Goal: Task Accomplishment & Management: Manage account settings

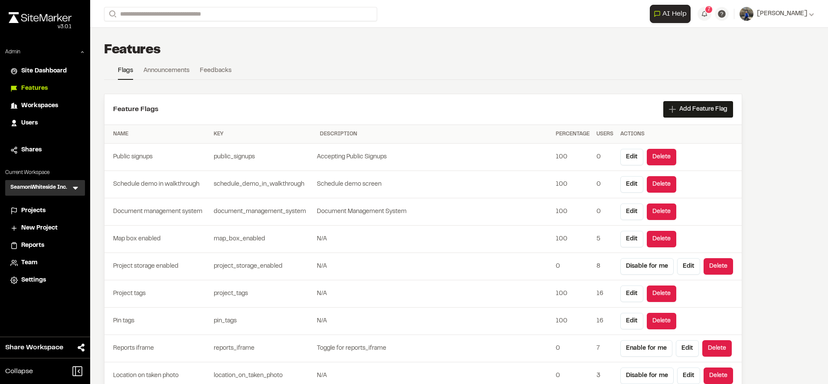
scroll to position [2494, 0]
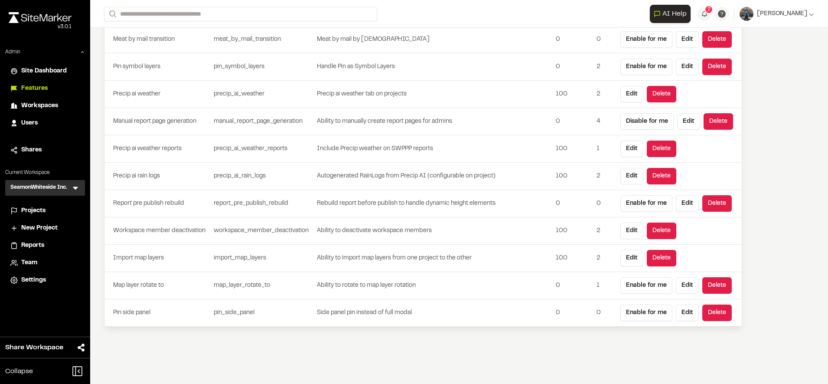
click at [49, 101] on span "Workspaces" at bounding box center [39, 106] width 37 height 10
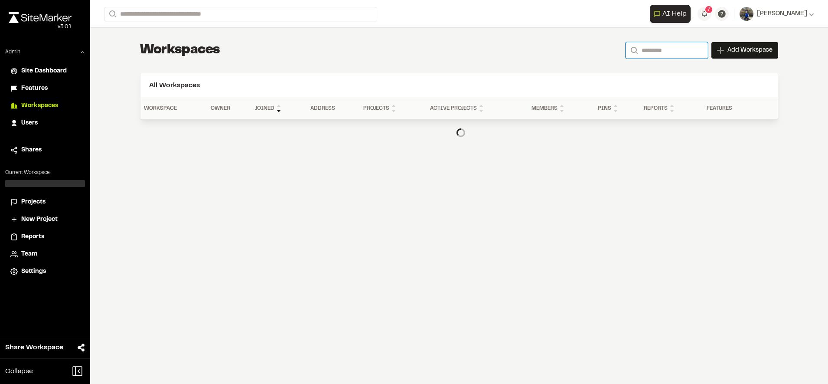
click at [657, 51] on input "Search" at bounding box center [667, 50] width 82 height 16
type input "**********"
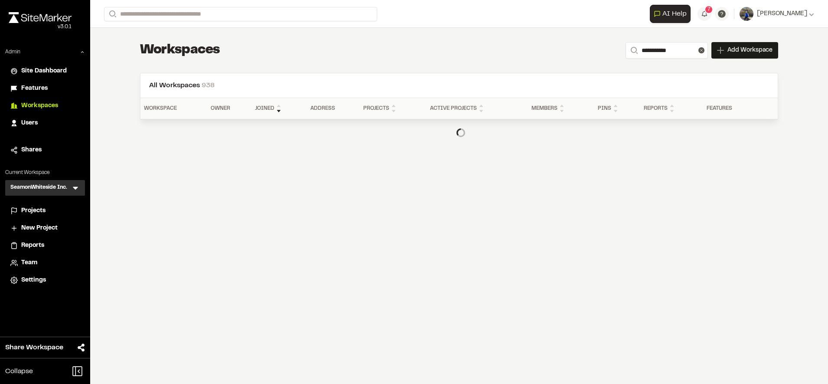
click at [546, 51] on div "**********" at bounding box center [459, 50] width 638 height 17
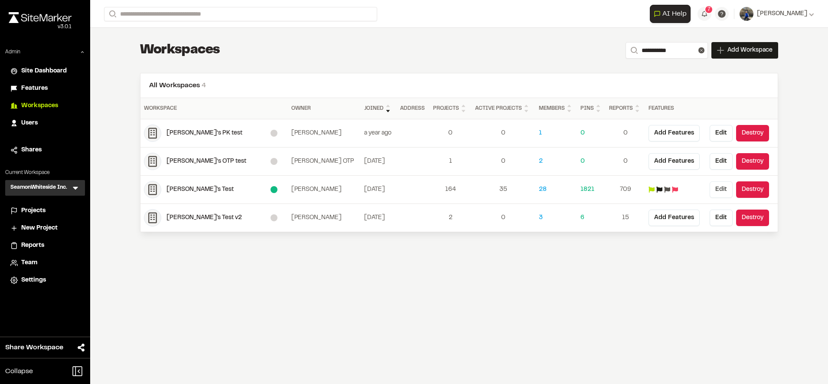
click at [719, 192] on button "Edit" at bounding box center [721, 189] width 23 height 16
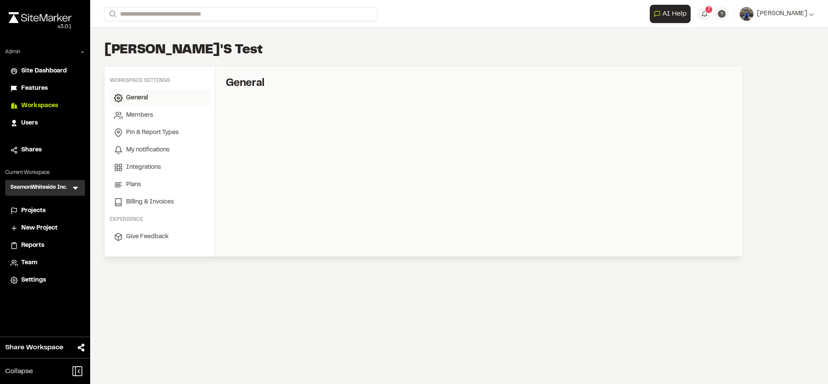
select select "*"
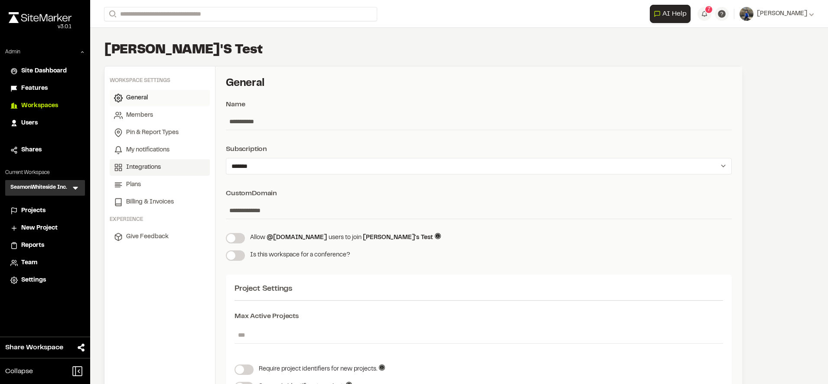
click at [156, 166] on span "Integrations" at bounding box center [143, 168] width 35 height 10
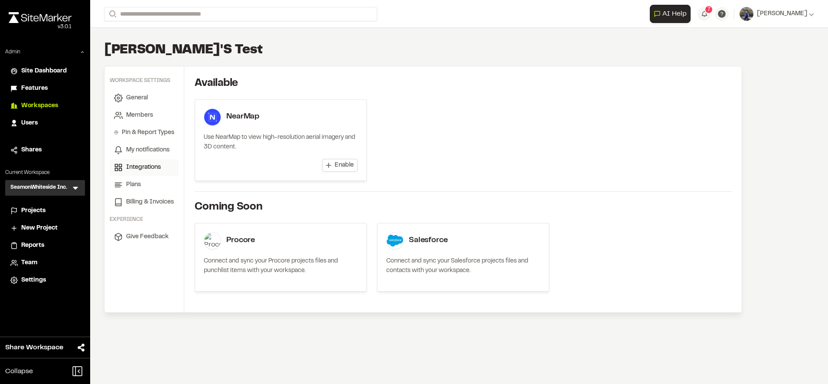
click at [340, 168] on span "Enable" at bounding box center [344, 165] width 19 height 9
click at [340, 167] on span "Add Acres" at bounding box center [339, 165] width 29 height 9
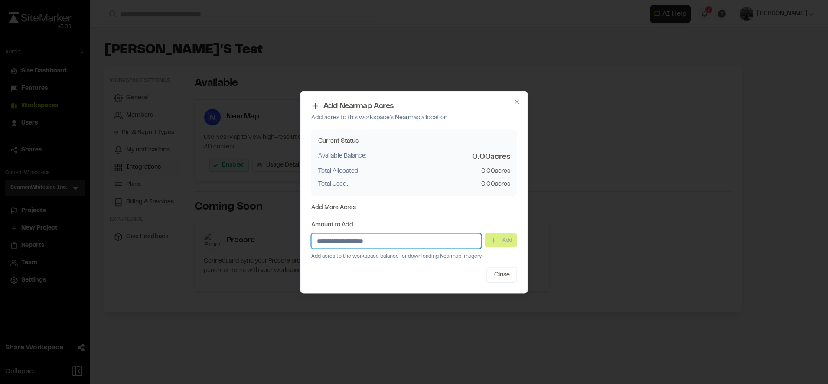
click at [455, 235] on input "Amount to Add" at bounding box center [396, 241] width 170 height 16
click at [504, 278] on button "Close" at bounding box center [502, 275] width 30 height 16
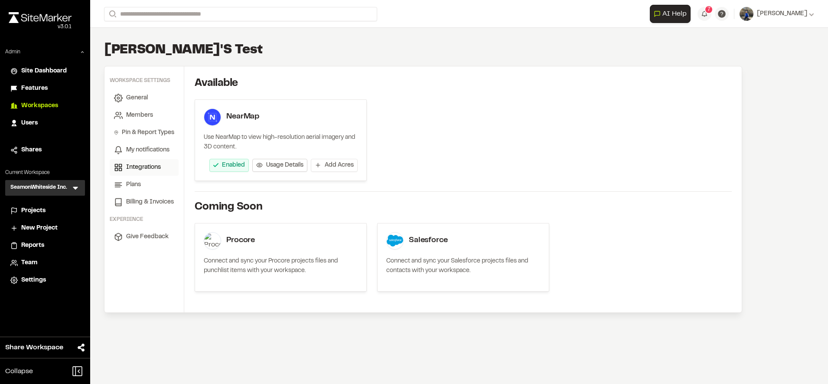
click at [276, 162] on span "Usage Details" at bounding box center [284, 165] width 37 height 9
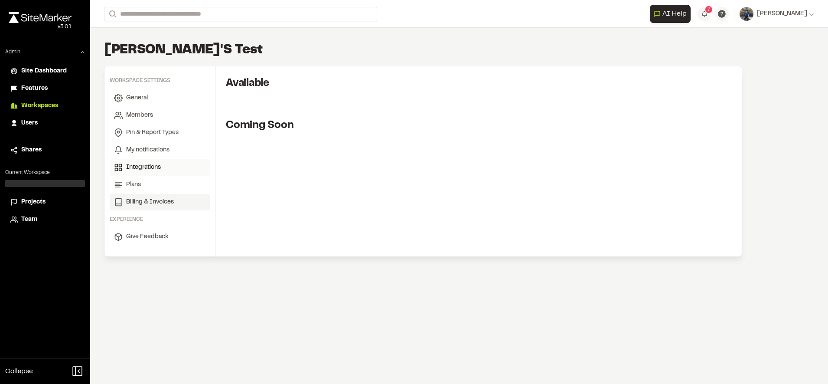
click at [138, 203] on span "Billing & Invoices" at bounding box center [150, 202] width 48 height 10
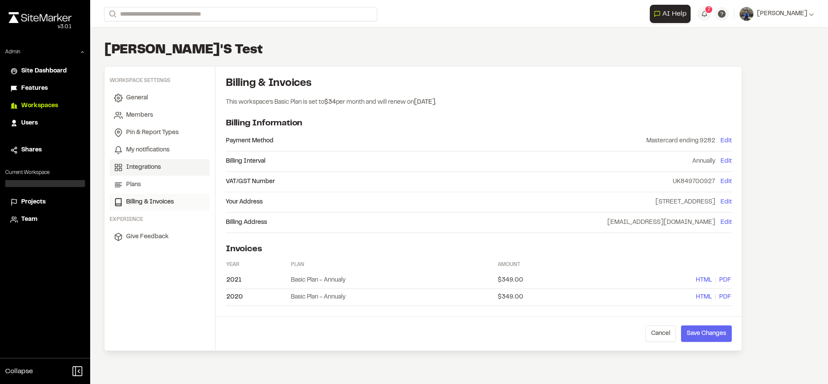
click at [150, 166] on span "Integrations" at bounding box center [143, 168] width 35 height 10
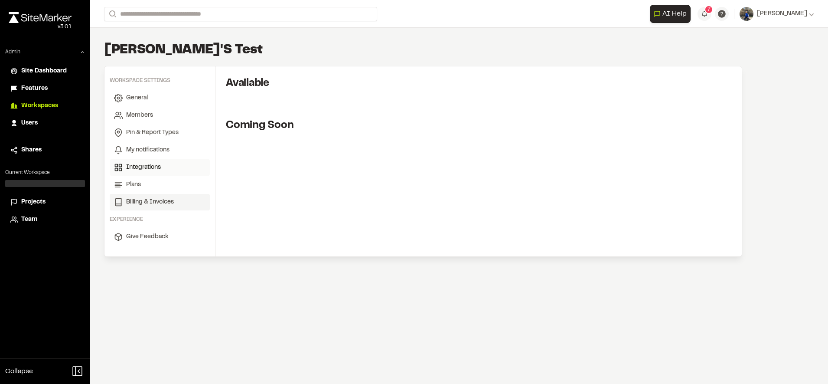
click at [148, 199] on span "Billing & Invoices" at bounding box center [150, 202] width 48 height 10
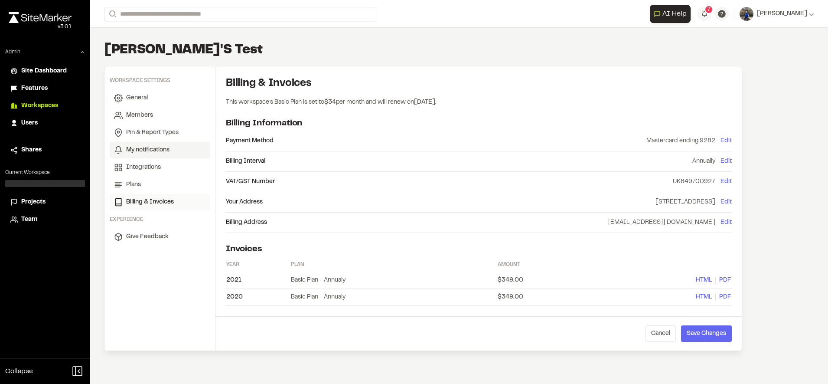
drag, startPoint x: 149, startPoint y: 159, endPoint x: 150, endPoint y: 154, distance: 4.4
click at [149, 158] on ul "General Members Pin & Report Types My notifications Integrations Plans Billing …" at bounding box center [160, 150] width 100 height 121
click at [150, 151] on span "My notifications" at bounding box center [147, 150] width 43 height 10
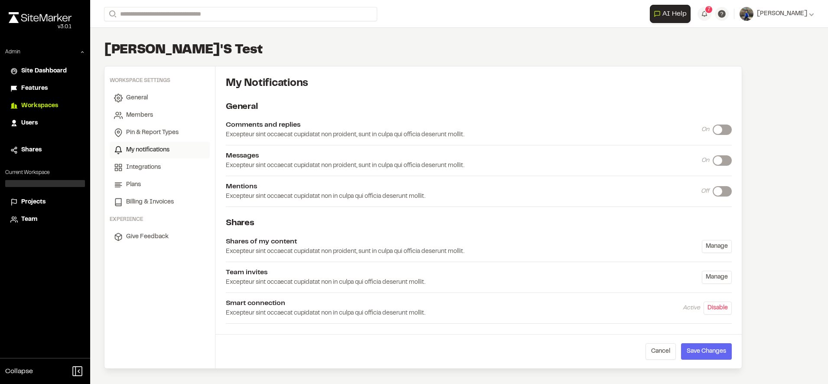
click at [147, 151] on span "My notifications" at bounding box center [147, 150] width 43 height 10
click at [42, 205] on span "Projects" at bounding box center [33, 202] width 24 height 10
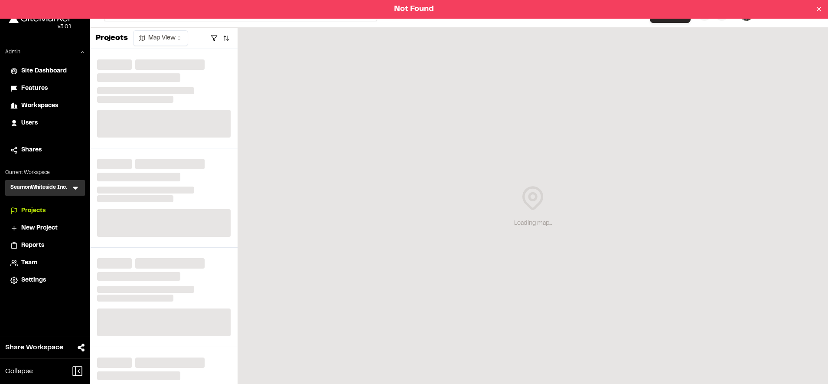
click at [76, 187] on icon at bounding box center [75, 188] width 5 height 3
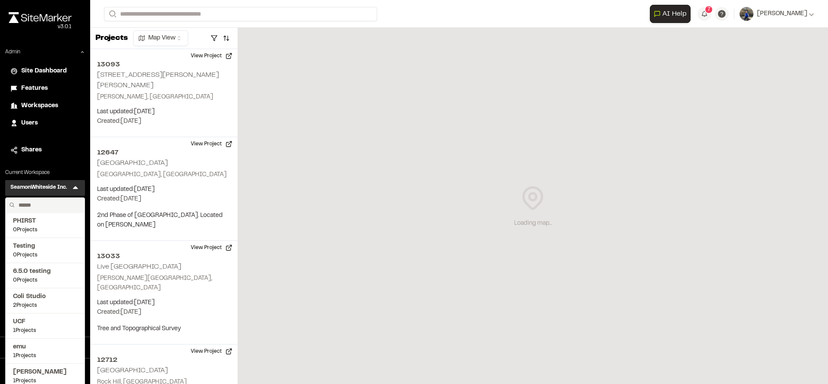
click at [36, 203] on input "text" at bounding box center [48, 205] width 66 height 15
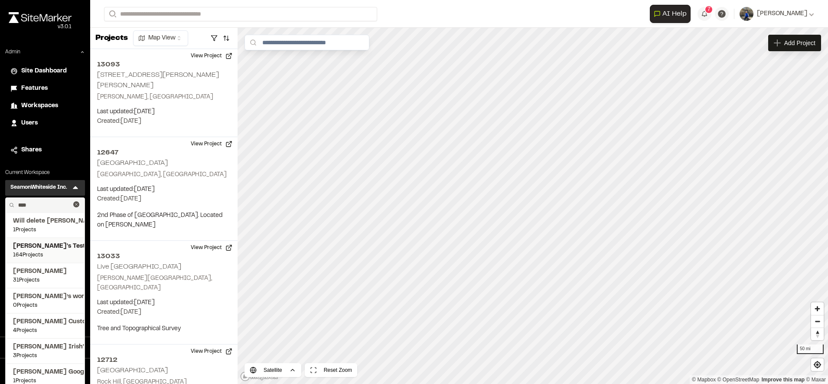
type input "****"
click at [45, 254] on span "164 Projects" at bounding box center [45, 255] width 64 height 8
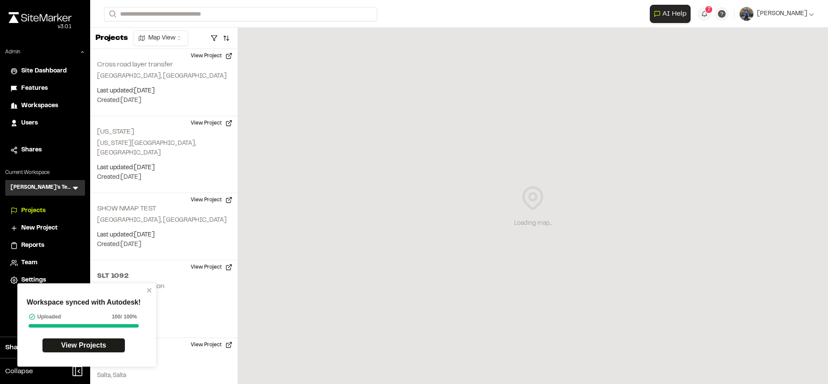
click at [33, 273] on li "Settings" at bounding box center [45, 280] width 80 height 16
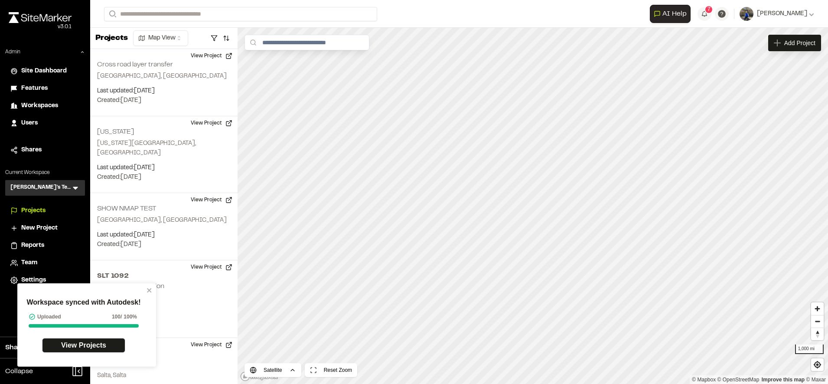
click at [33, 274] on li "Settings" at bounding box center [45, 280] width 80 height 16
click at [34, 275] on li "Settings" at bounding box center [45, 280] width 80 height 16
click at [37, 278] on span "Settings" at bounding box center [33, 280] width 25 height 10
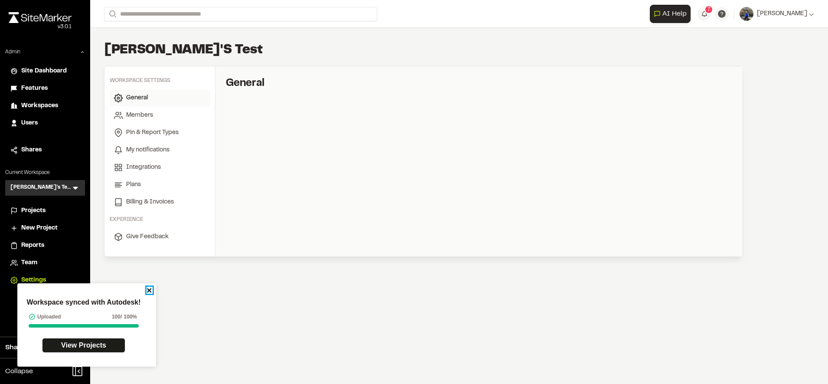
click at [148, 292] on icon "close" at bounding box center [150, 290] width 6 height 7
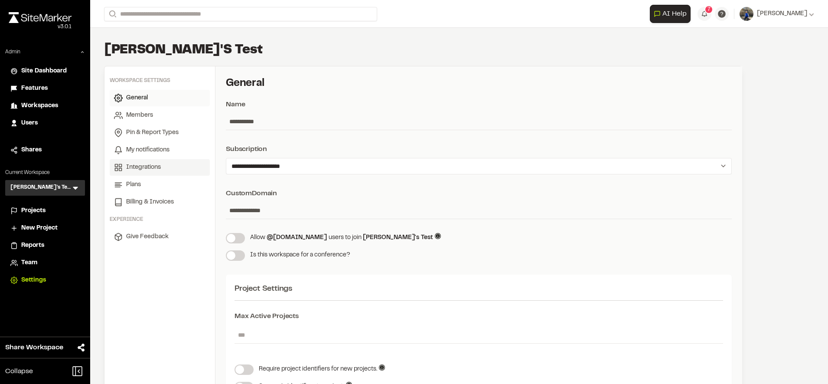
click at [153, 173] on link "Integrations" at bounding box center [160, 167] width 100 height 16
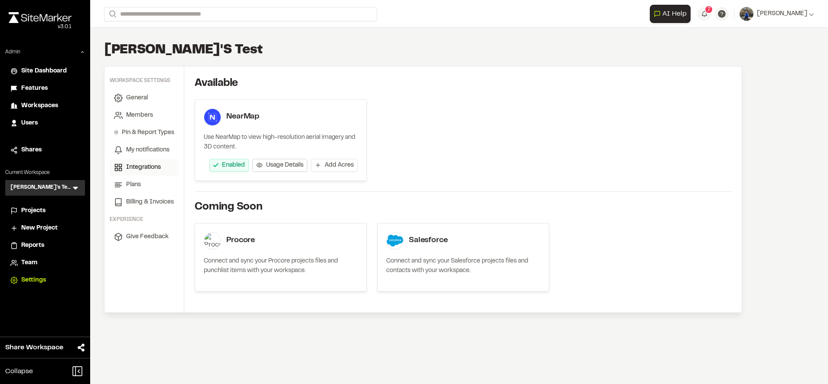
click at [276, 167] on span "Usage Details" at bounding box center [284, 165] width 37 height 9
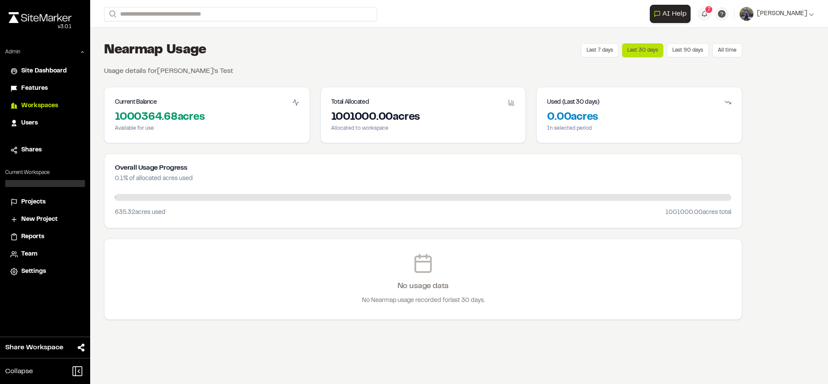
click at [49, 201] on div "Projects" at bounding box center [50, 202] width 59 height 10
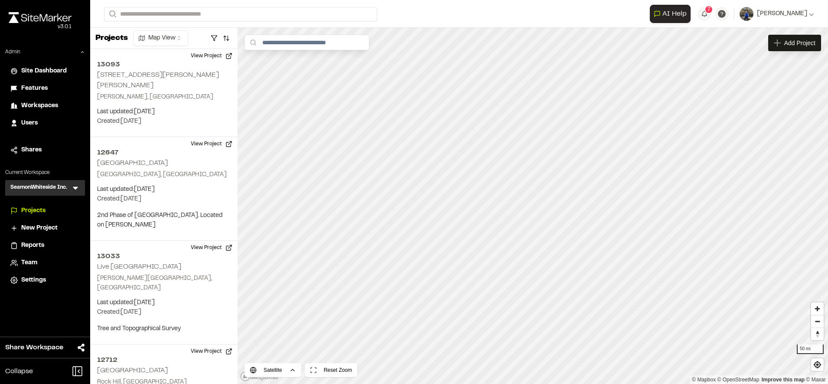
click at [54, 102] on span "Workspaces" at bounding box center [39, 106] width 37 height 10
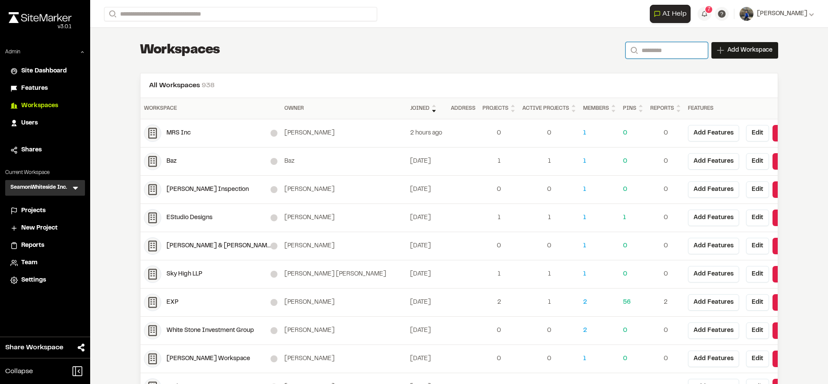
click at [660, 55] on input "Search" at bounding box center [667, 50] width 82 height 16
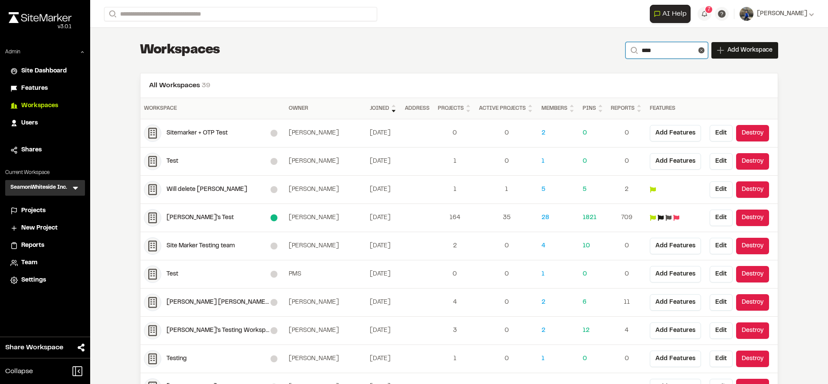
type input "****"
click at [176, 218] on div "[PERSON_NAME]'s Test" at bounding box center [219, 218] width 104 height 10
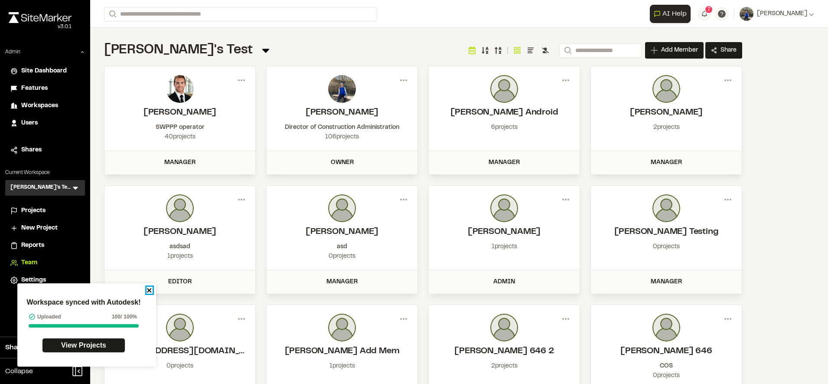
click at [152, 290] on icon "close" at bounding box center [150, 290] width 6 height 7
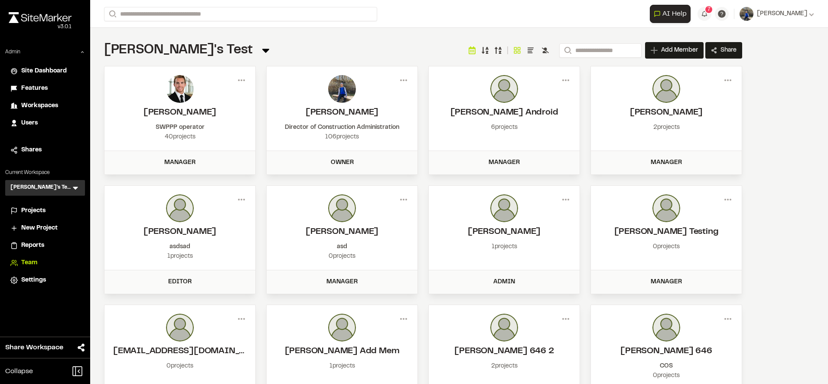
click at [46, 209] on div "Projects" at bounding box center [50, 211] width 59 height 10
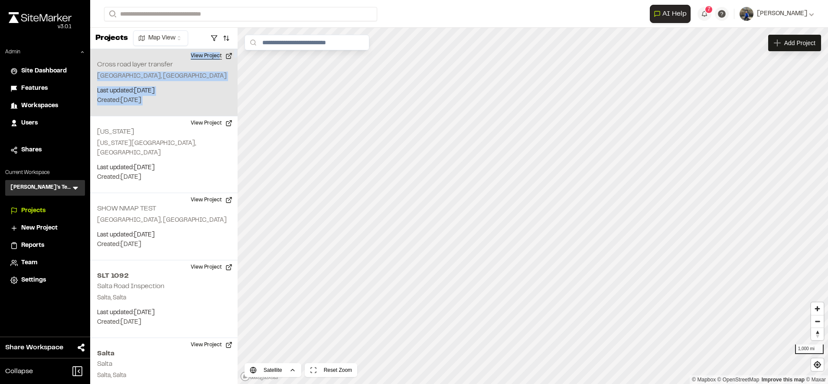
drag, startPoint x: 215, startPoint y: 63, endPoint x: 219, endPoint y: 58, distance: 6.5
click at [219, 58] on div "Cross road layer transfer Summerville, SC Last updated: Oct 2, 2025 Budget: $ C…" at bounding box center [163, 82] width 147 height 67
click at [219, 58] on button "View Project" at bounding box center [212, 56] width 52 height 14
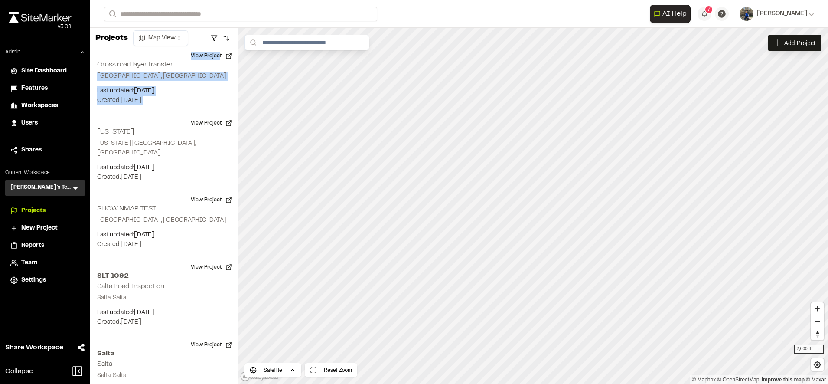
click at [23, 280] on span "Settings" at bounding box center [33, 280] width 25 height 10
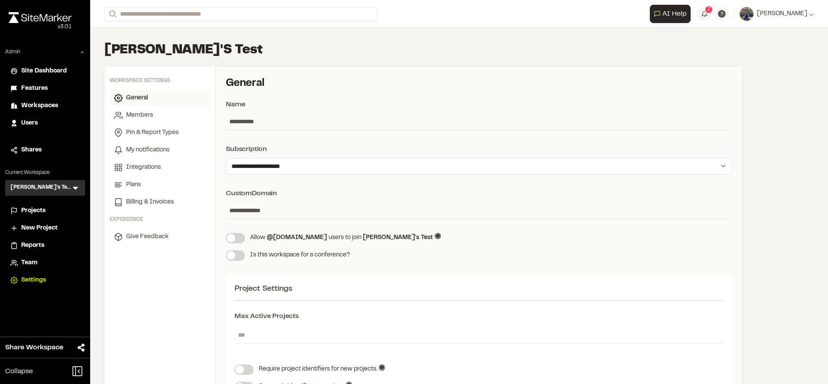
scroll to position [0, 0]
click at [156, 163] on span "Integrations" at bounding box center [143, 167] width 35 height 10
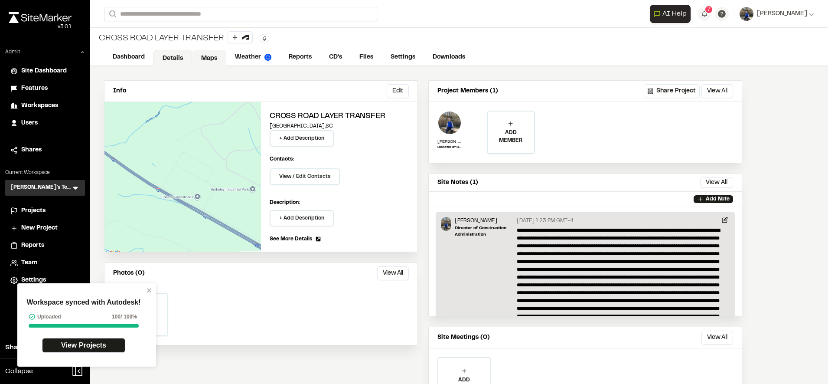
click at [205, 60] on link "Maps" at bounding box center [209, 58] width 34 height 16
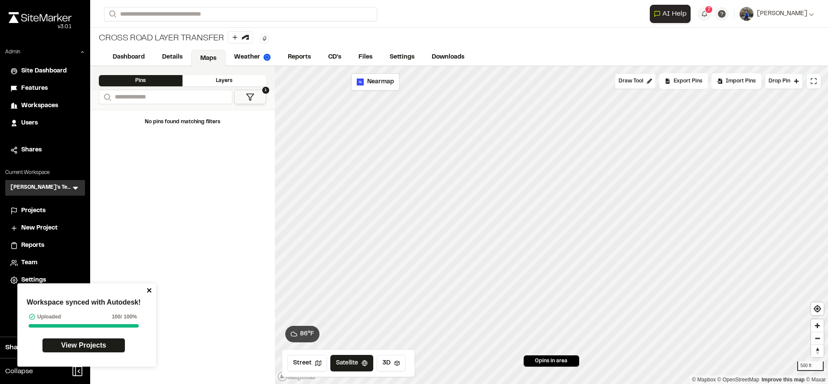
click at [150, 290] on icon "close" at bounding box center [150, 290] width 6 height 7
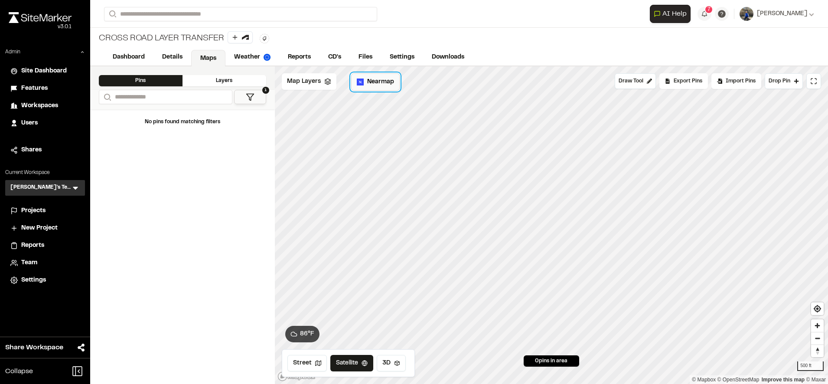
click at [383, 82] on span "Nearmap" at bounding box center [380, 82] width 27 height 10
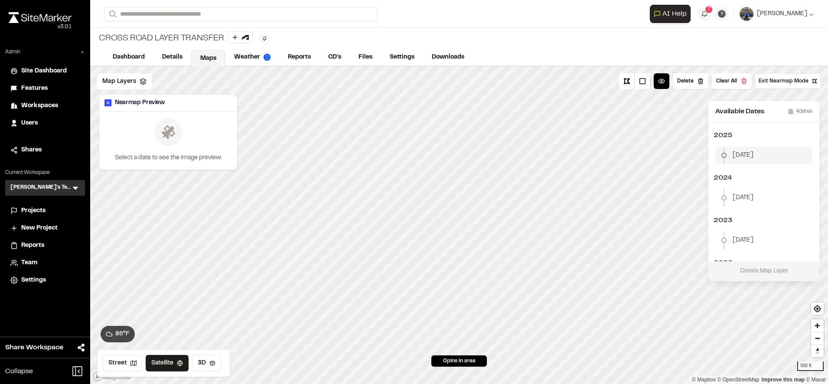
click at [775, 156] on li "January 2" at bounding box center [764, 155] width 97 height 17
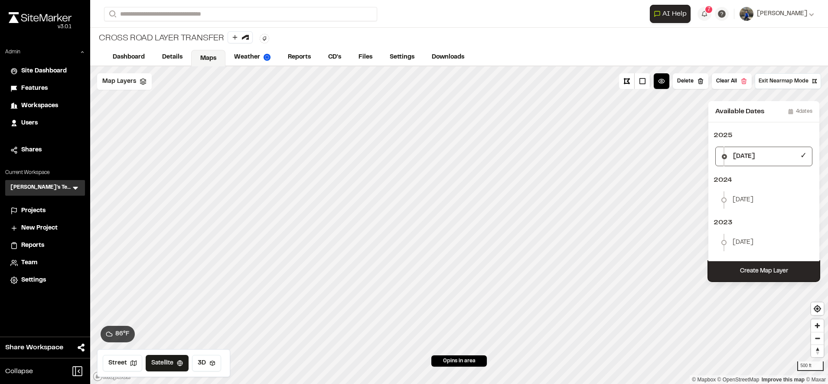
click at [763, 268] on button "Create Map Layer" at bounding box center [764, 271] width 111 height 20
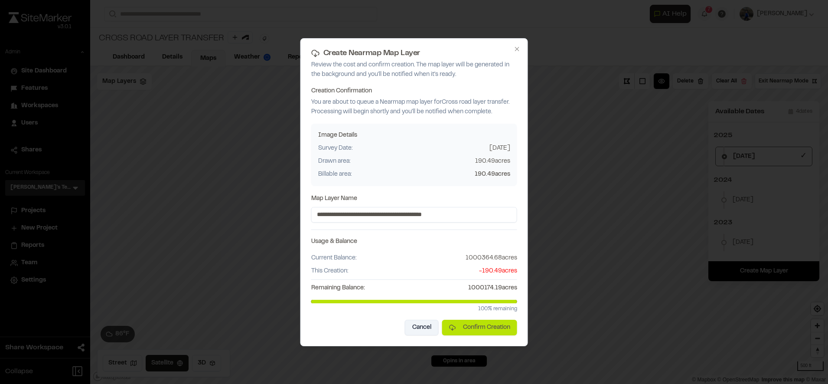
click at [420, 323] on button "Cancel" at bounding box center [422, 328] width 34 height 16
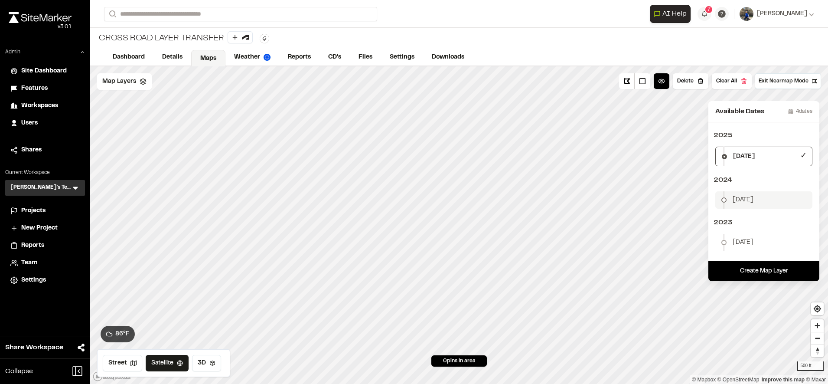
click at [746, 192] on li "January 10" at bounding box center [764, 199] width 97 height 17
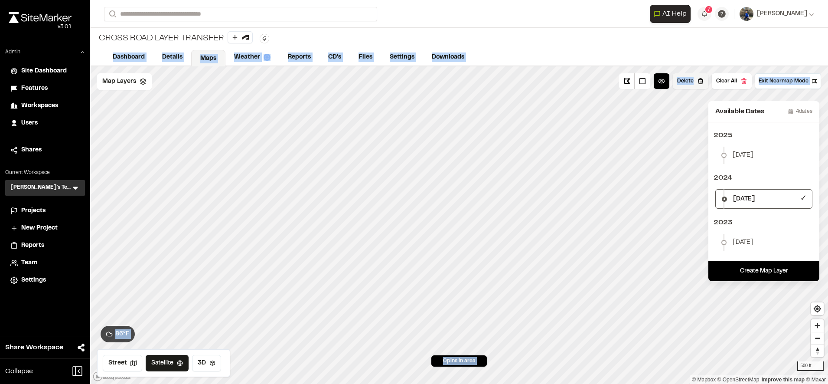
drag, startPoint x: 739, startPoint y: 40, endPoint x: 697, endPoint y: 78, distance: 56.8
click at [697, 78] on div "**********" at bounding box center [459, 192] width 738 height 384
click at [697, 78] on button "Delete" at bounding box center [691, 81] width 36 height 16
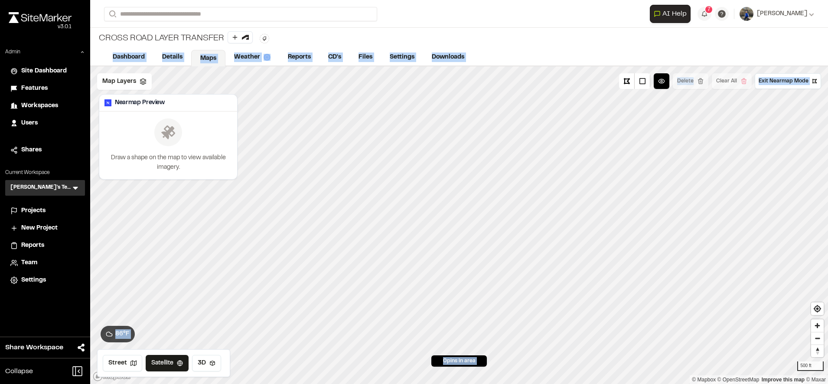
click at [218, 51] on link "Maps" at bounding box center [208, 58] width 34 height 16
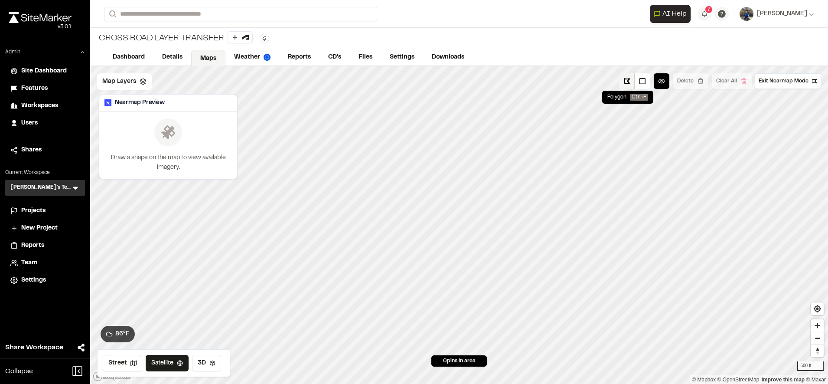
click at [625, 78] on button at bounding box center [627, 81] width 16 height 16
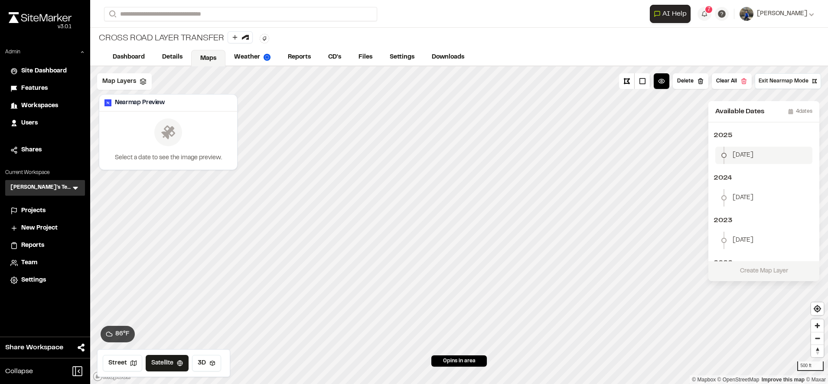
click at [747, 154] on span "January 2" at bounding box center [743, 155] width 21 height 10
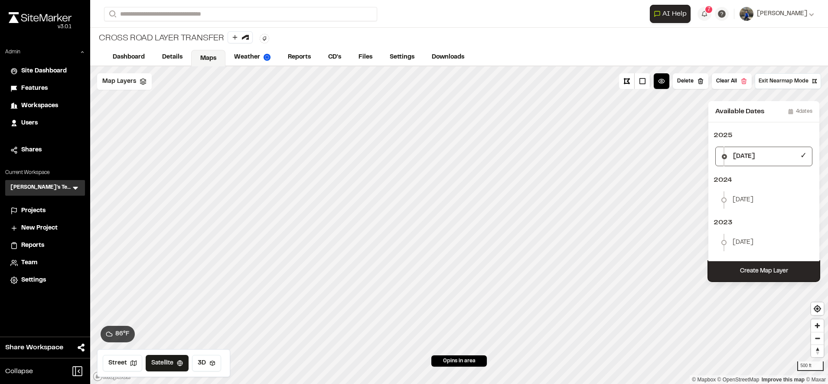
click at [743, 272] on button "Create Map Layer" at bounding box center [764, 271] width 111 height 20
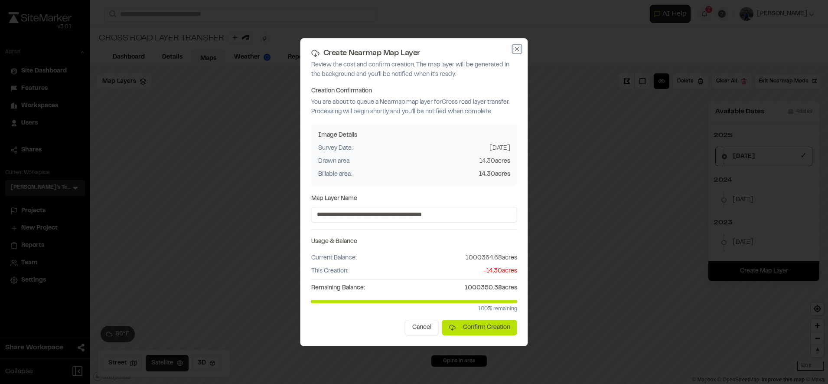
click at [516, 50] on icon "button" at bounding box center [517, 49] width 7 height 7
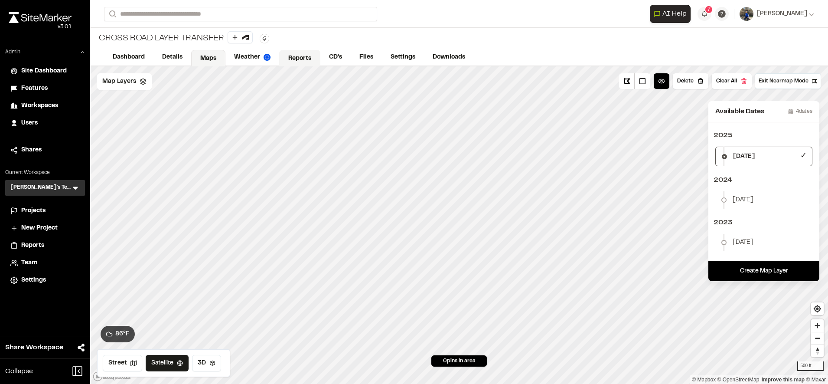
click at [294, 53] on link "Reports" at bounding box center [299, 58] width 41 height 16
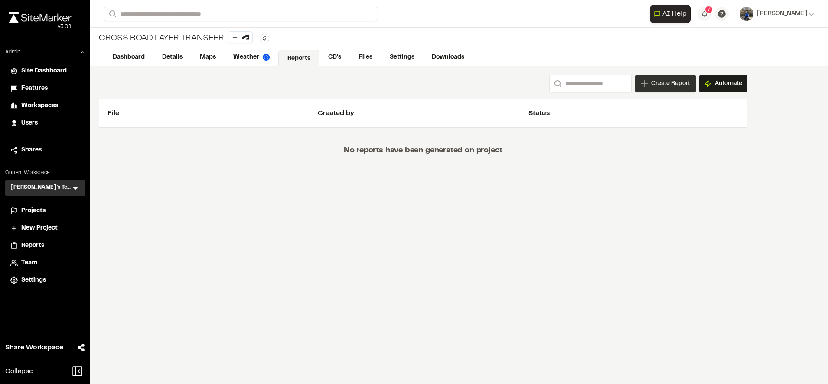
click at [677, 85] on span "Create Report" at bounding box center [670, 84] width 39 height 10
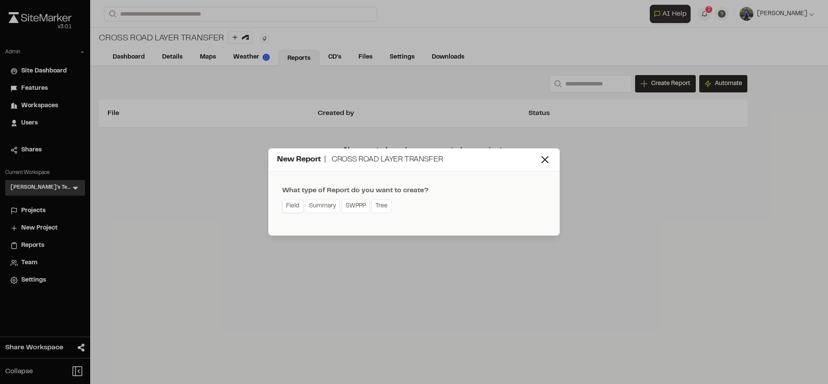
click at [302, 211] on link "Field" at bounding box center [292, 206] width 21 height 14
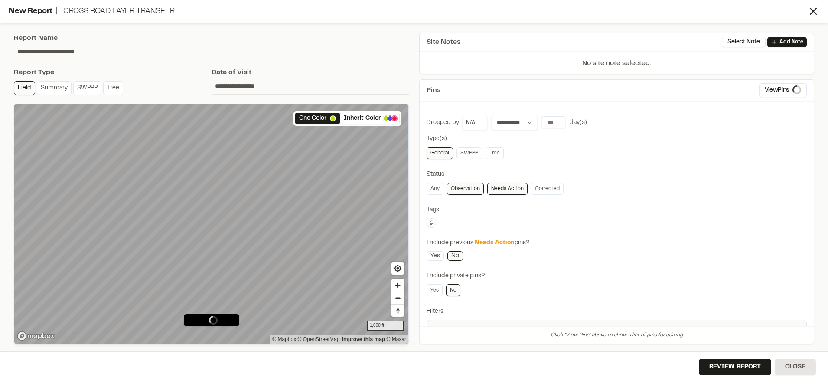
type input "**********"
click at [801, 371] on button "Close" at bounding box center [795, 367] width 41 height 16
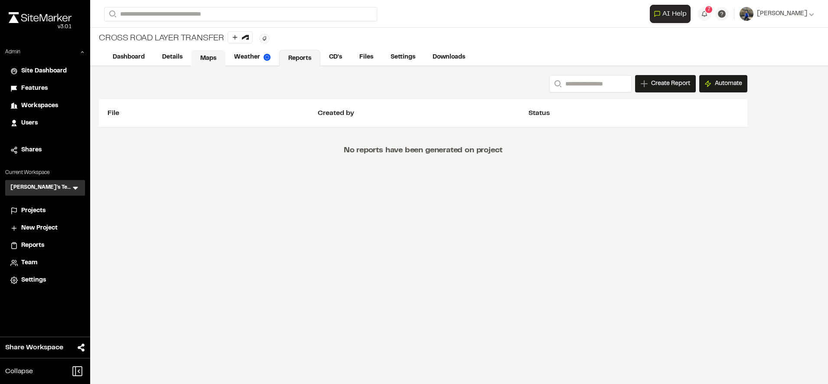
click at [209, 52] on link "Maps" at bounding box center [208, 58] width 34 height 16
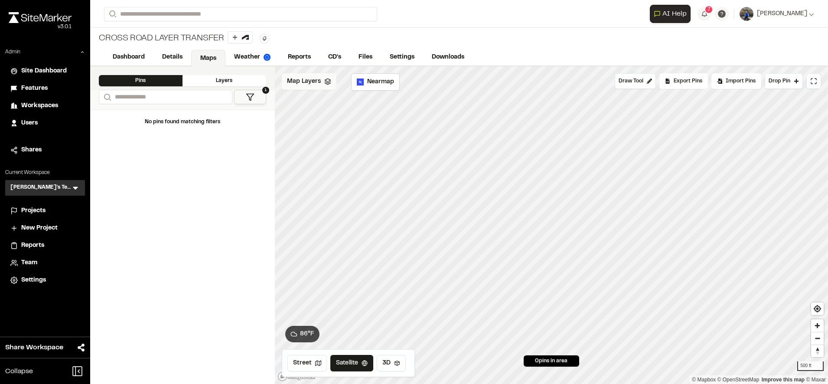
click at [312, 79] on span "Map Layers" at bounding box center [304, 82] width 34 height 10
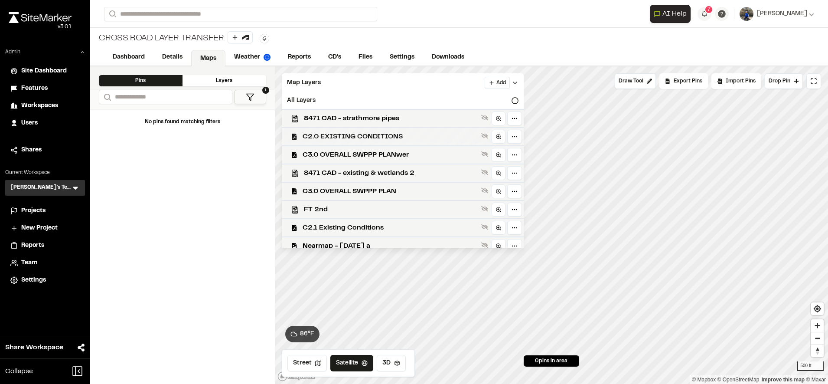
click at [408, 138] on span "C2.0 EXISTING CONDITIONS" at bounding box center [390, 136] width 175 height 10
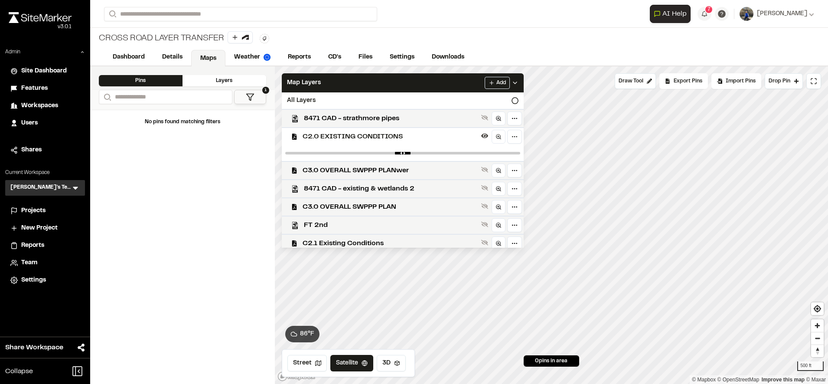
click at [500, 141] on div "Click to Drop Pin 0 pins in area Draw Tool Export Pins Available Datums Datums …" at bounding box center [552, 224] width 554 height 317
click at [528, 139] on html "Close sidebar v 3.0.1 Admin Site Dashboard Features Workspaces Users Shares Cur…" at bounding box center [414, 192] width 828 height 384
click at [467, 135] on html "Close sidebar v 3.0.1 Admin Site Dashboard Features Workspaces Users Shares Cur…" at bounding box center [414, 192] width 828 height 384
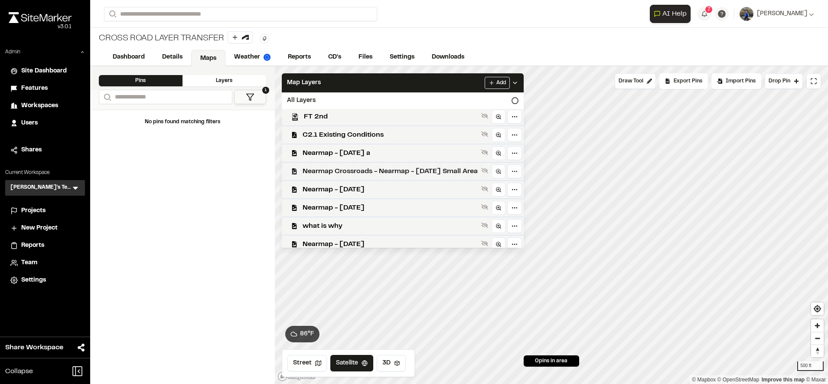
scroll to position [132, 0]
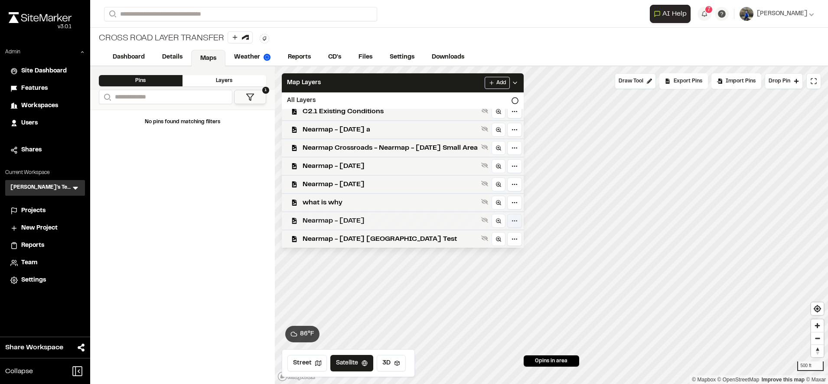
click at [531, 223] on html "Close sidebar v 3.0.1 Admin Site Dashboard Features Workspaces Users Shares Cur…" at bounding box center [414, 192] width 828 height 384
click at [531, 219] on html "Close sidebar v 3.0.1 Admin Site Dashboard Features Workspaces Users Shares Cur…" at bounding box center [414, 192] width 828 height 384
click at [533, 220] on html "Close sidebar v 3.0.1 Admin Site Dashboard Features Workspaces Users Shares Cur…" at bounding box center [414, 192] width 828 height 384
click at [530, 219] on html "Close sidebar v 3.0.1 Admin Site Dashboard Features Workspaces Users Shares Cur…" at bounding box center [414, 192] width 828 height 384
click at [618, 24] on div "**********" at bounding box center [459, 14] width 710 height 28
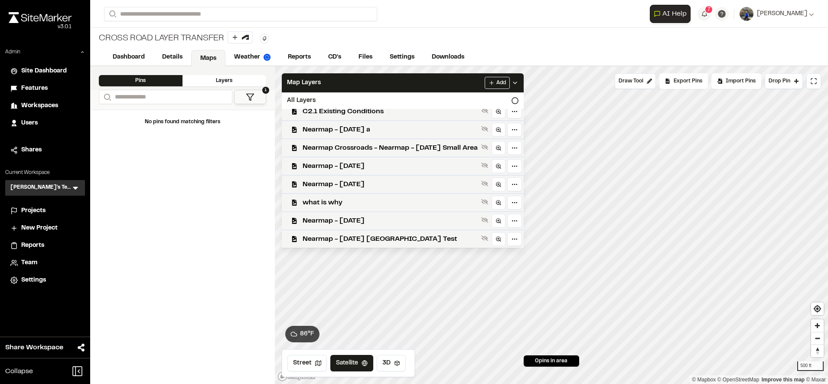
click at [33, 109] on span "Workspaces" at bounding box center [39, 106] width 37 height 10
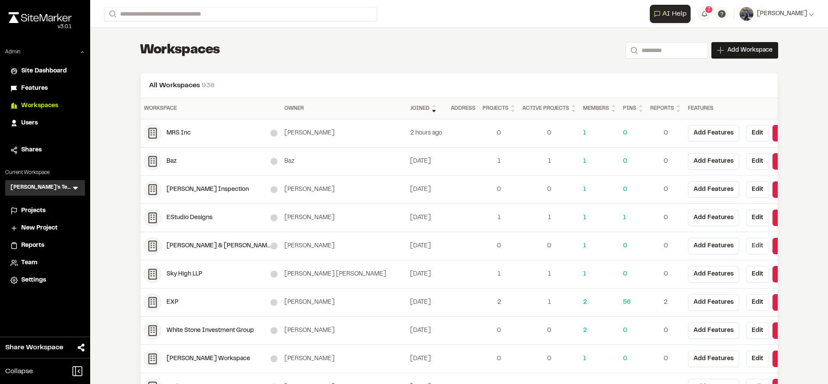
click at [754, 244] on button "Edit" at bounding box center [757, 246] width 23 height 16
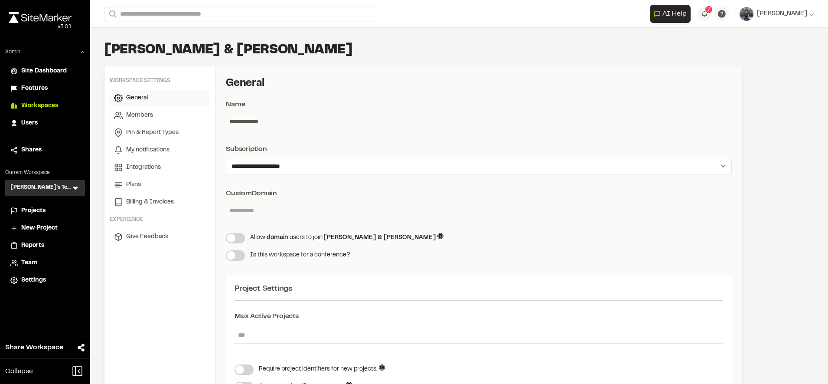
click at [52, 108] on span "Workspaces" at bounding box center [39, 106] width 37 height 10
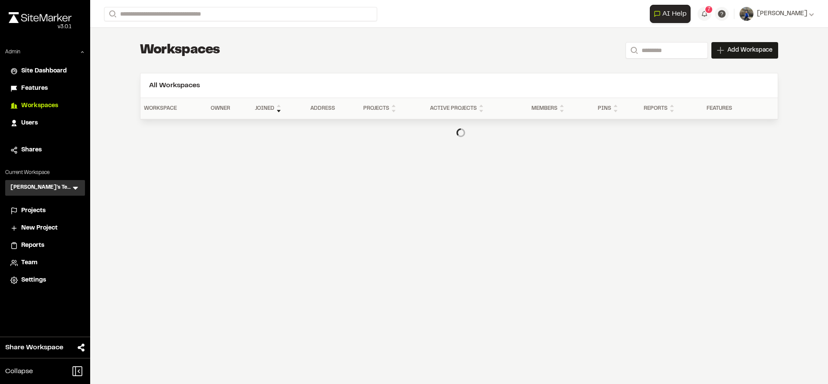
click at [31, 265] on span "Team" at bounding box center [29, 263] width 16 height 10
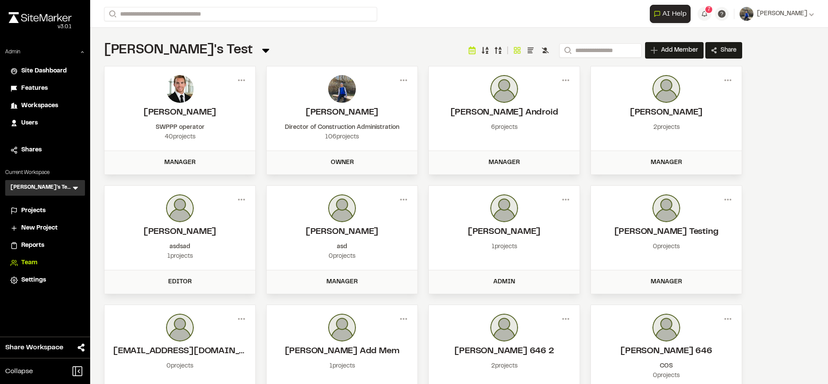
click at [44, 265] on div "Team" at bounding box center [50, 263] width 59 height 10
click at [29, 286] on li "Settings" at bounding box center [45, 280] width 80 height 16
click at [38, 279] on span "Settings" at bounding box center [33, 280] width 25 height 10
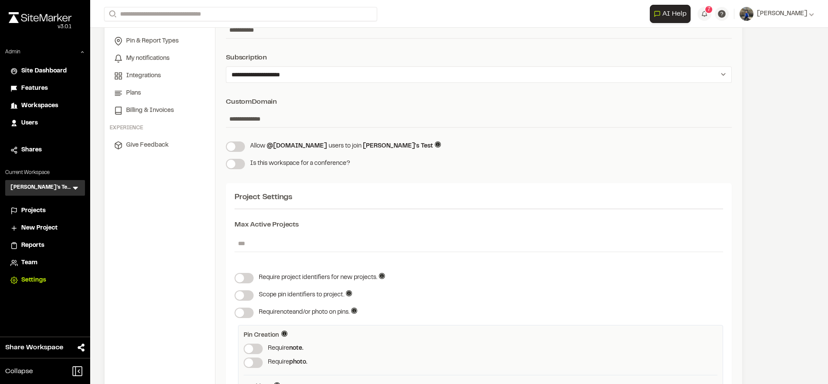
scroll to position [59, 0]
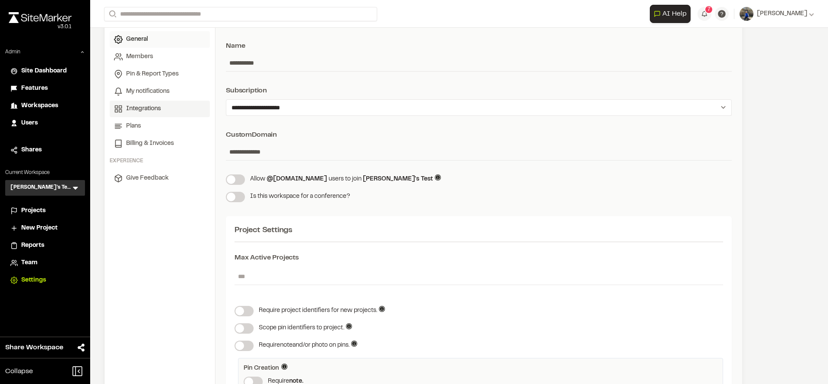
click at [145, 109] on span "Integrations" at bounding box center [143, 109] width 35 height 10
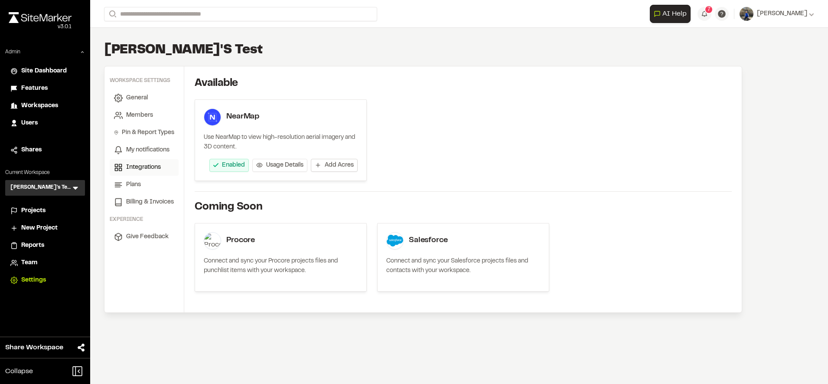
click at [336, 164] on span "Add Acres" at bounding box center [339, 165] width 29 height 9
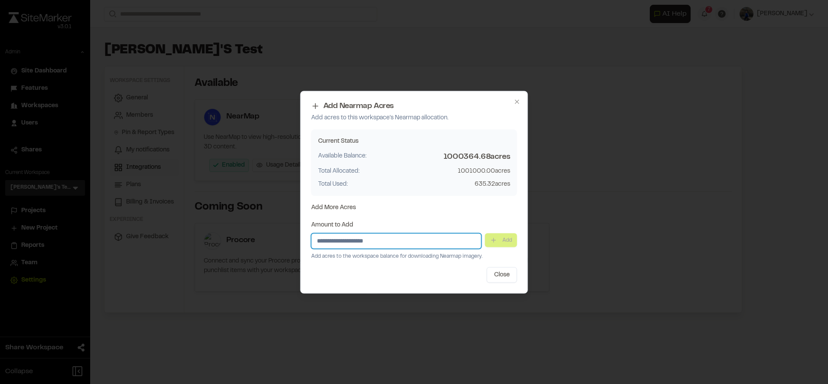
click at [413, 237] on input "Amount to Add" at bounding box center [396, 241] width 170 height 16
click at [498, 279] on button "Close" at bounding box center [502, 275] width 30 height 16
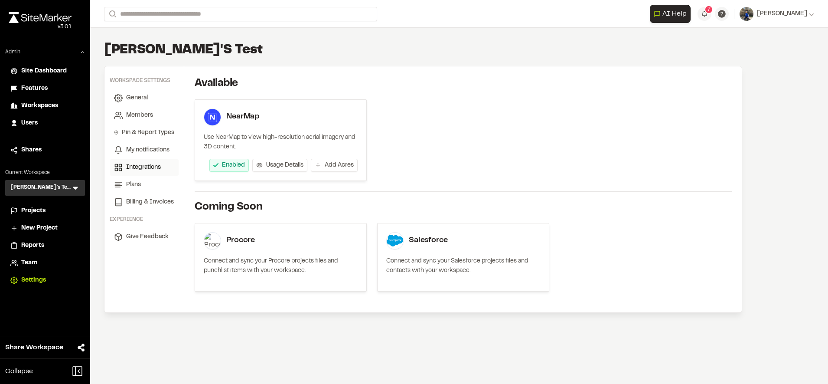
click at [542, 141] on div "NearMap Use NearMap to view high-resolution aerial imagery and 3D content. Enab…" at bounding box center [463, 140] width 537 height 82
click at [31, 209] on span "Projects" at bounding box center [33, 211] width 24 height 10
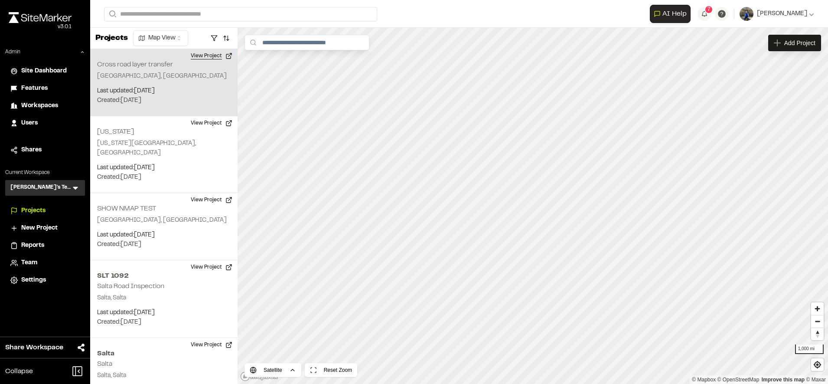
click at [197, 53] on button "View Project" at bounding box center [212, 56] width 52 height 14
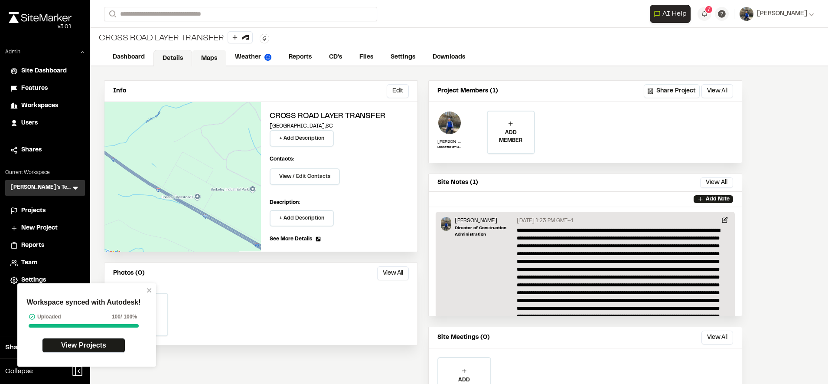
click at [212, 59] on link "Maps" at bounding box center [209, 58] width 34 height 16
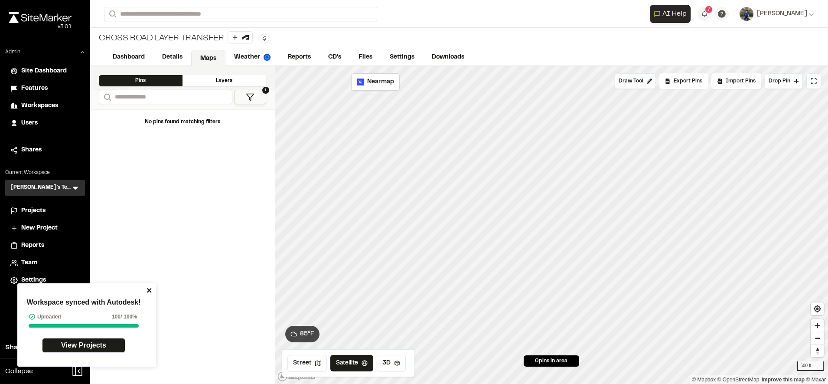
click at [151, 292] on icon "close" at bounding box center [149, 290] width 4 height 4
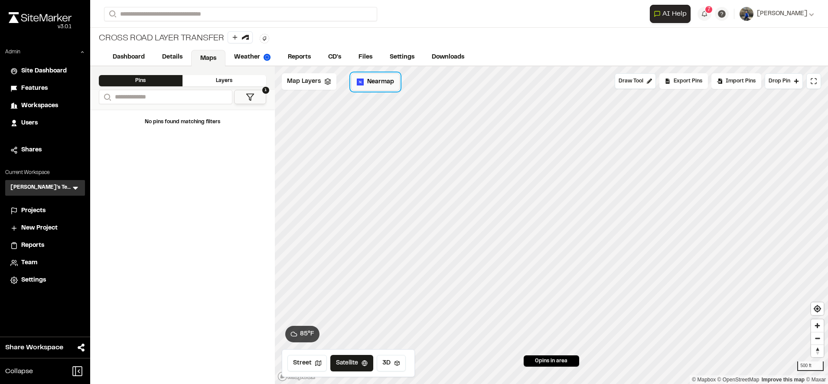
click at [384, 82] on span "Nearmap" at bounding box center [380, 82] width 27 height 10
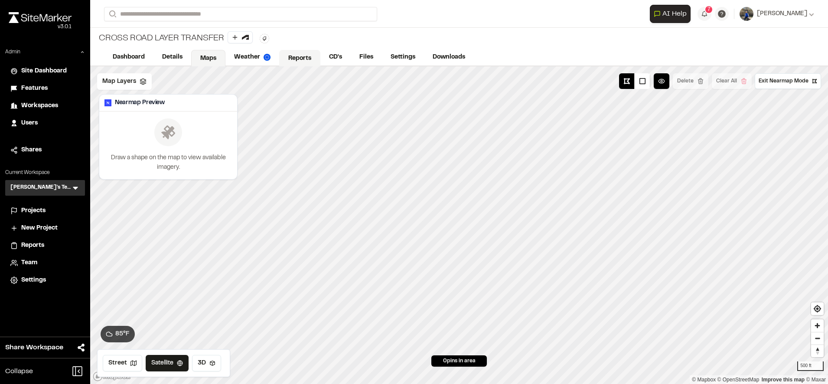
click at [309, 52] on link "Reports" at bounding box center [299, 58] width 41 height 16
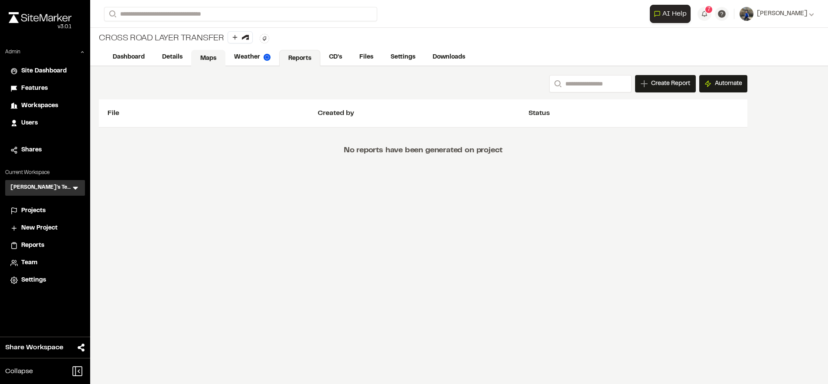
click at [195, 60] on link "Maps" at bounding box center [208, 58] width 34 height 16
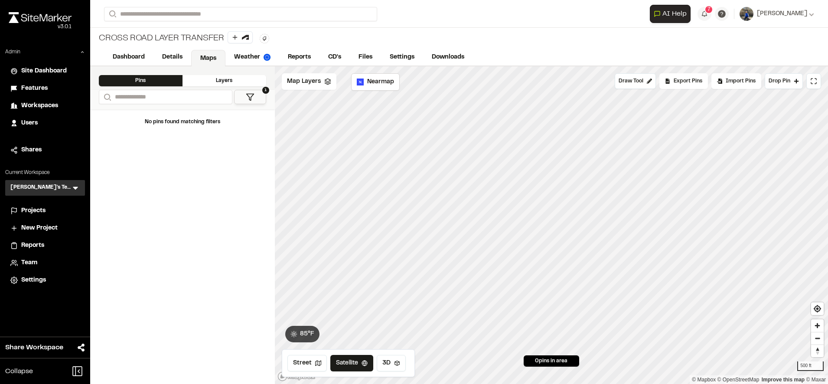
click at [487, 54] on div "Dashboard Details Maps Weather Reports CD's Files Settings Downloads" at bounding box center [459, 57] width 738 height 17
click at [374, 84] on span "Nearmap" at bounding box center [380, 82] width 27 height 10
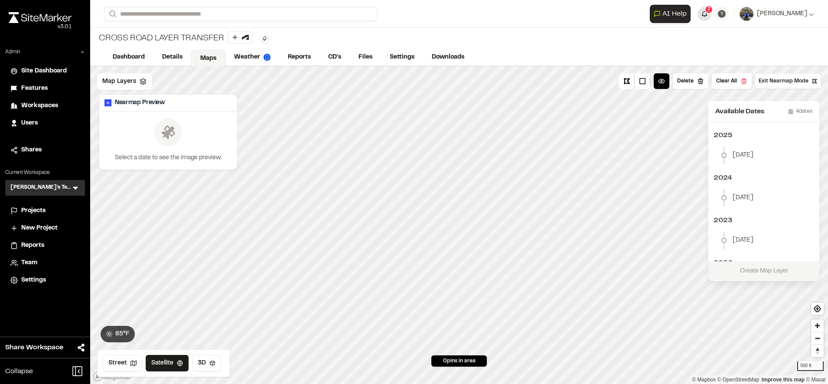
click at [712, 18] on button "7" at bounding box center [705, 14] width 14 height 14
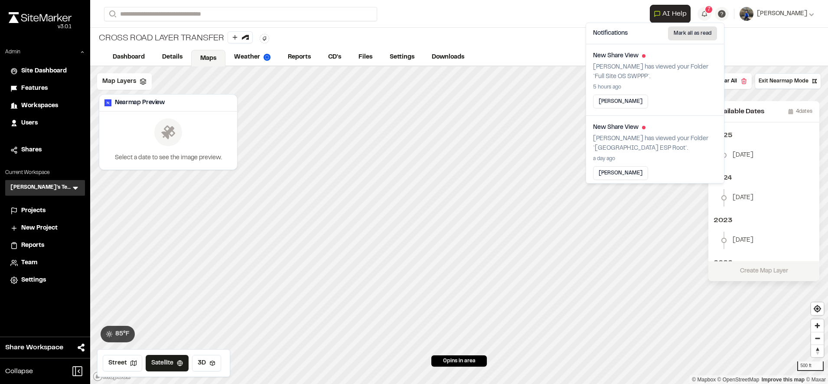
click at [702, 36] on button "Mark all as read" at bounding box center [692, 33] width 49 height 14
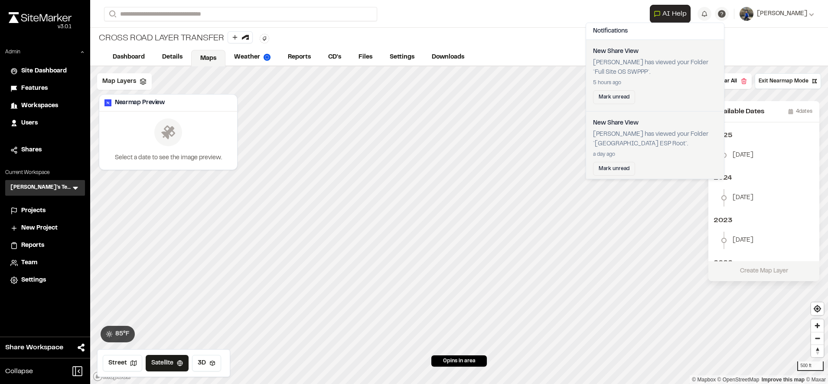
click at [767, 36] on div "Cross road layer transfer Type Enter or comma to add tag." at bounding box center [459, 38] width 738 height 21
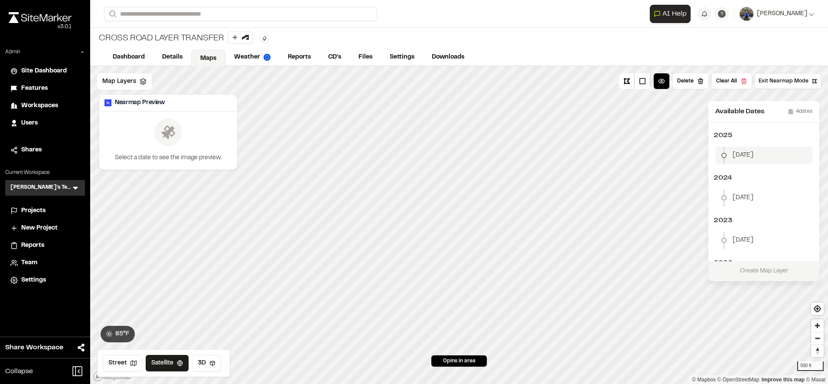
click at [763, 159] on li "January 2" at bounding box center [764, 155] width 97 height 17
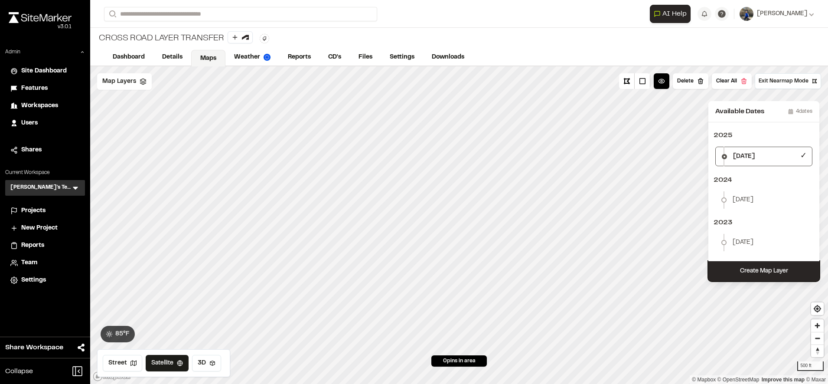
click at [746, 278] on button "Create Map Layer" at bounding box center [764, 271] width 111 height 20
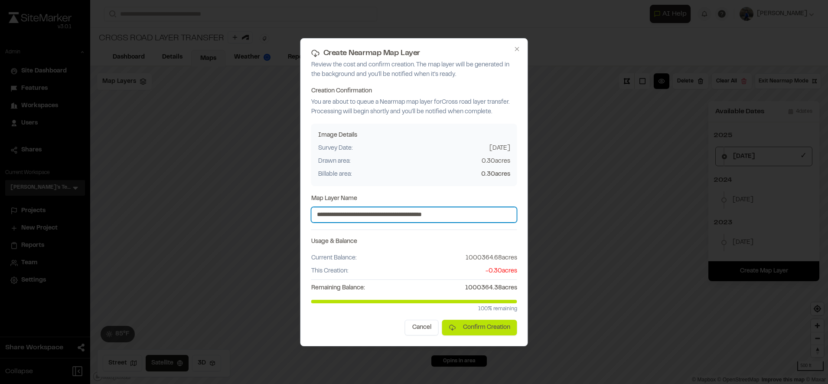
click at [472, 218] on input "**********" at bounding box center [414, 215] width 206 height 16
type input "**********"
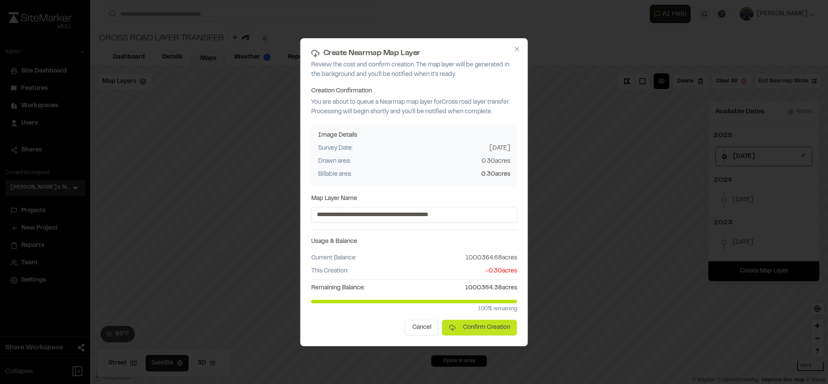
click at [482, 330] on button "Confirm Creation" at bounding box center [479, 328] width 75 height 16
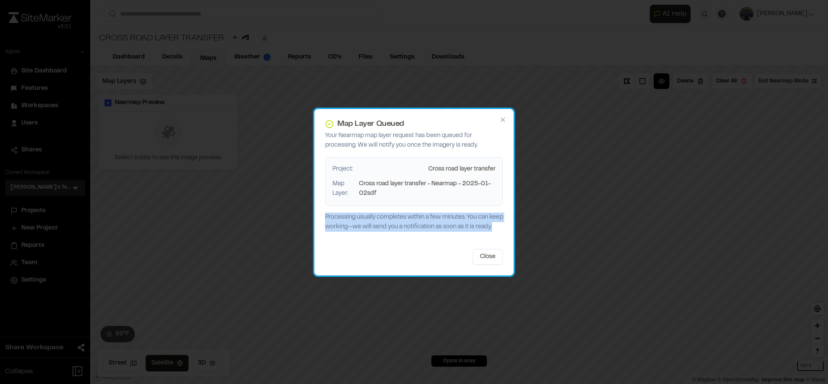
drag, startPoint x: 402, startPoint y: 232, endPoint x: 320, endPoint y: 212, distance: 83.8
click at [320, 212] on div "Map Layer Queued Your Nearmap map layer request has been queued for processing.…" at bounding box center [413, 192] width 199 height 167
drag, startPoint x: 320, startPoint y: 212, endPoint x: 386, endPoint y: 226, distance: 66.3
click at [386, 226] on p "Processing usually completes within a few minutes. You can keep working—we will…" at bounding box center [414, 221] width 178 height 19
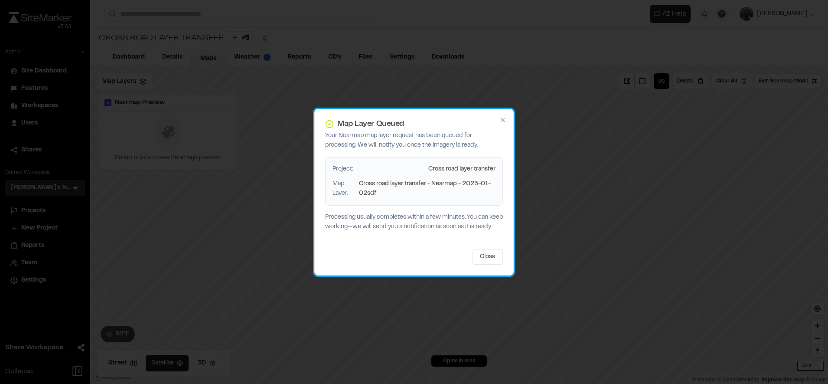
click at [458, 252] on div "Map Layer Queued Your Nearmap map layer request has been queued for processing.…" at bounding box center [413, 192] width 199 height 167
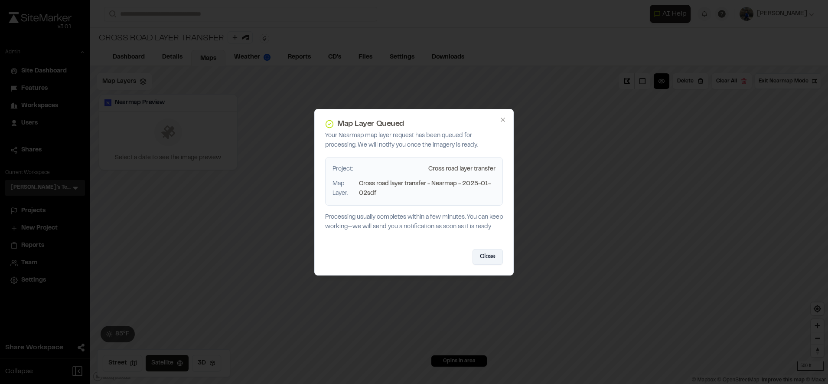
click at [479, 261] on button "Close" at bounding box center [488, 257] width 30 height 16
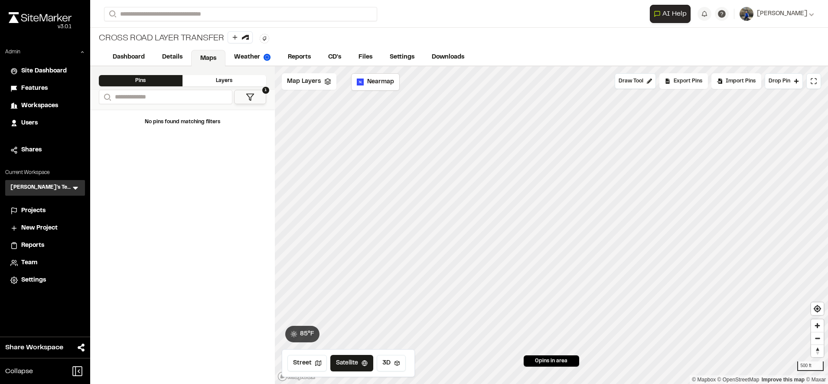
click at [542, 49] on div "Cross road layer transfer Type Enter or comma to add tag." at bounding box center [459, 38] width 738 height 21
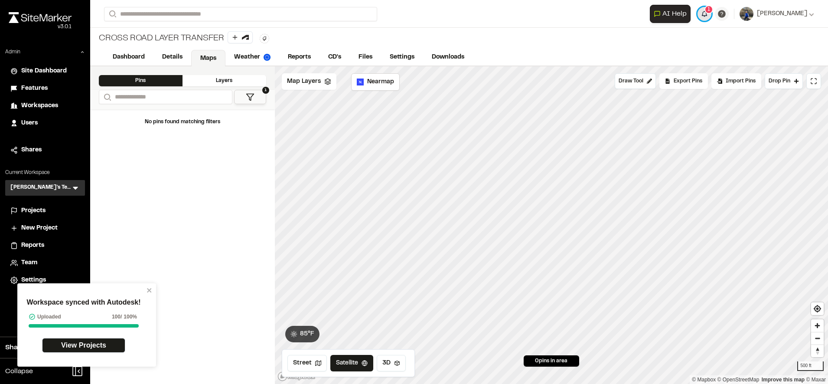
click at [712, 14] on button "1" at bounding box center [705, 14] width 14 height 14
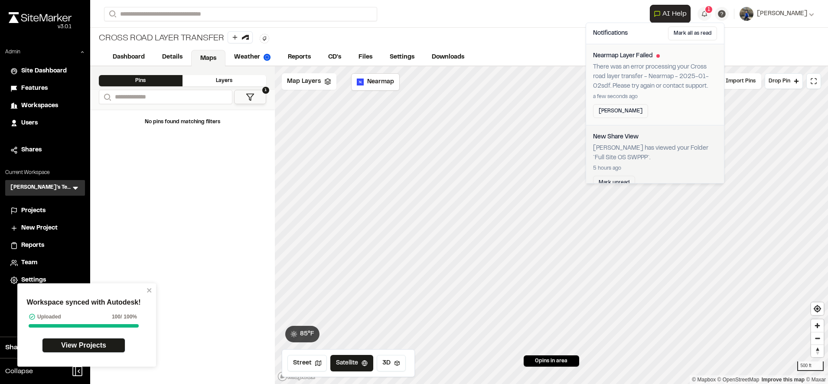
click at [634, 86] on p "There was an error processing your Cross road layer transfer - Nearmap - 2025-0…" at bounding box center [655, 76] width 124 height 29
click at [150, 294] on div "Workspace synced with Autodesk! Uploaded 100 / 100% View Projects" at bounding box center [86, 324] width 139 height 83
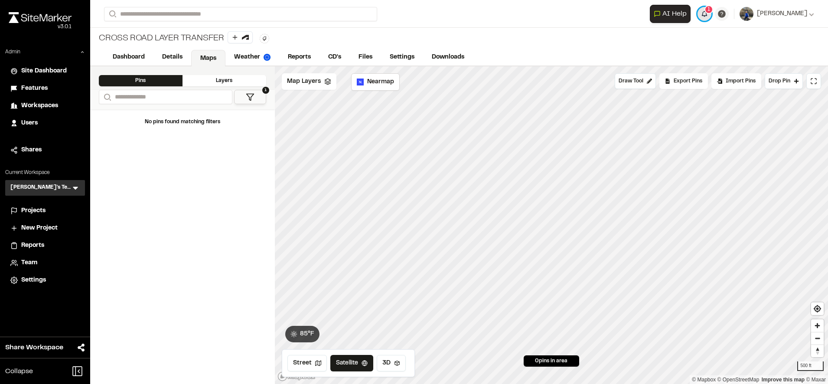
click at [712, 11] on button "1" at bounding box center [705, 14] width 14 height 14
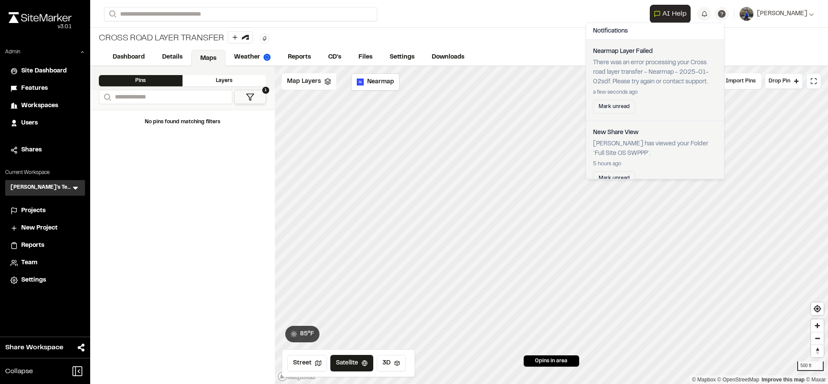
click at [532, 53] on div "Dashboard Details Maps Weather Reports CD's Files Settings Downloads" at bounding box center [459, 57] width 738 height 17
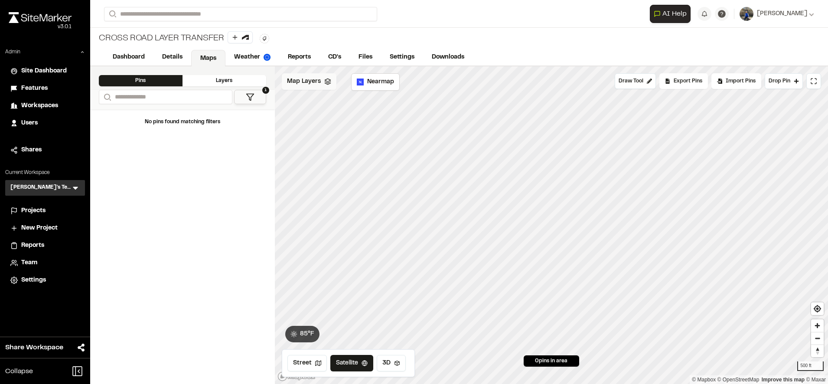
click at [312, 88] on div "Map Layers" at bounding box center [309, 81] width 55 height 16
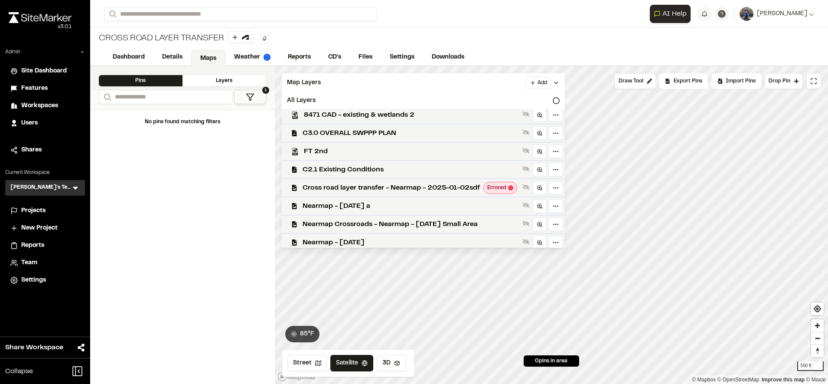
scroll to position [134, 0]
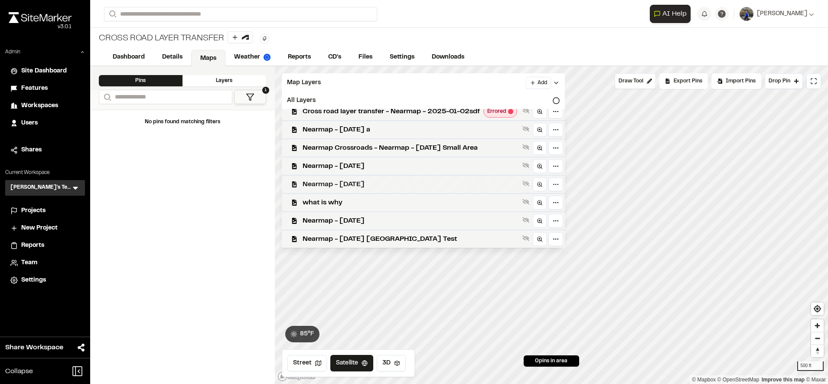
click at [388, 190] on div "Nearmap - 2025-01-02" at bounding box center [420, 184] width 290 height 18
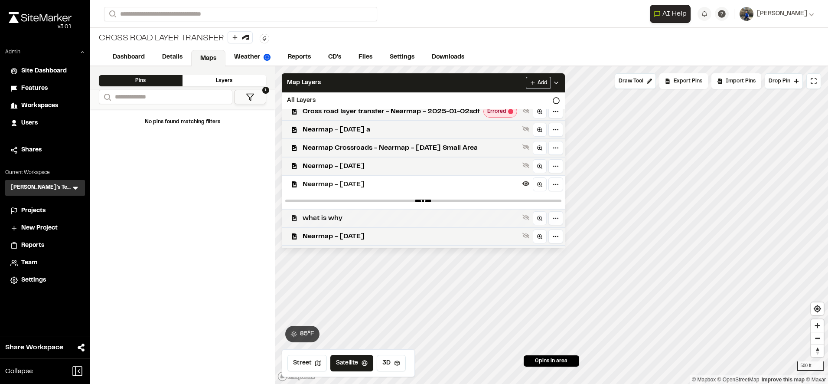
click at [391, 222] on span "what is why" at bounding box center [411, 218] width 216 height 10
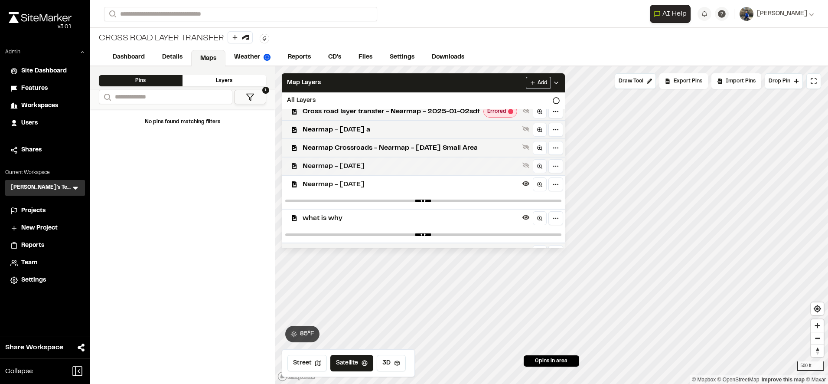
click at [403, 164] on span "Nearmap - [DATE]" at bounding box center [411, 166] width 216 height 10
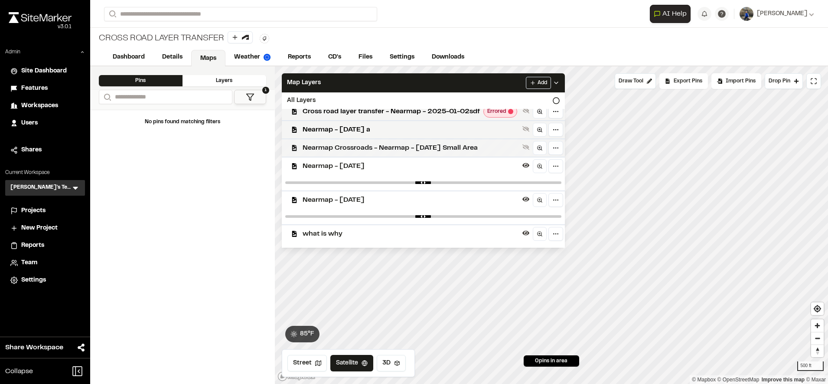
click at [411, 143] on span "Nearmap Crossroads - Nearmap - [DATE] Small Area" at bounding box center [411, 148] width 216 height 10
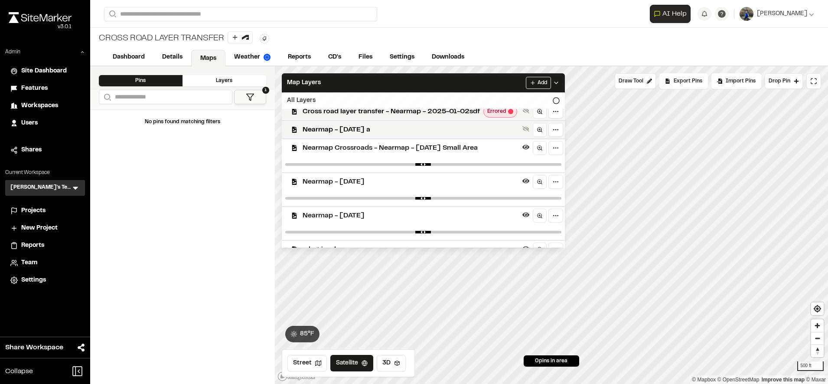
click at [560, 100] on icon at bounding box center [556, 100] width 7 height 7
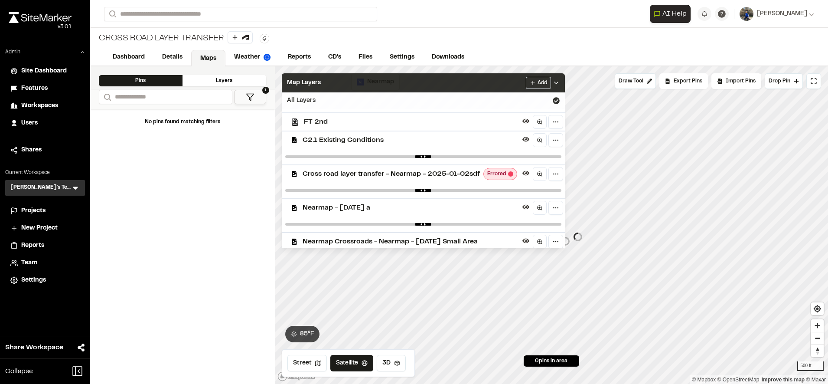
scroll to position [228, 0]
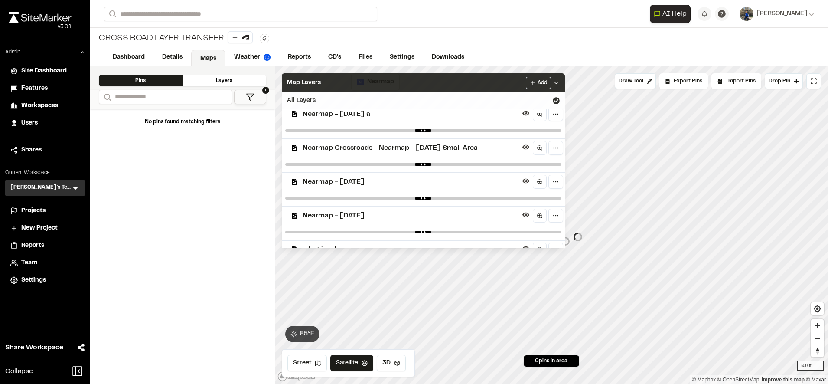
click at [496, 85] on div "Map Layers Add" at bounding box center [423, 82] width 283 height 19
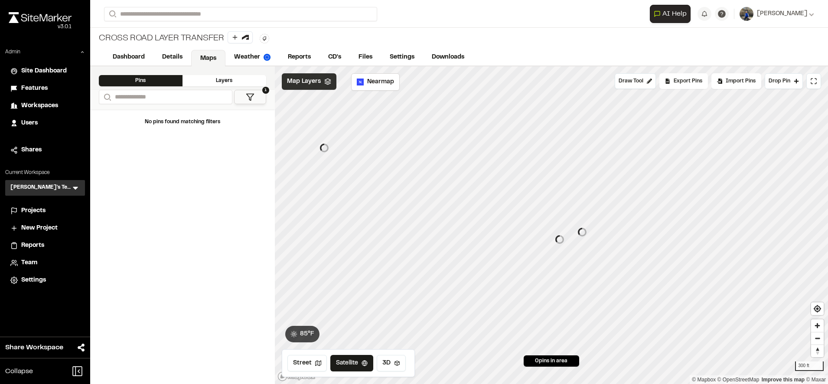
click at [304, 85] on span "Map Layers" at bounding box center [304, 82] width 34 height 10
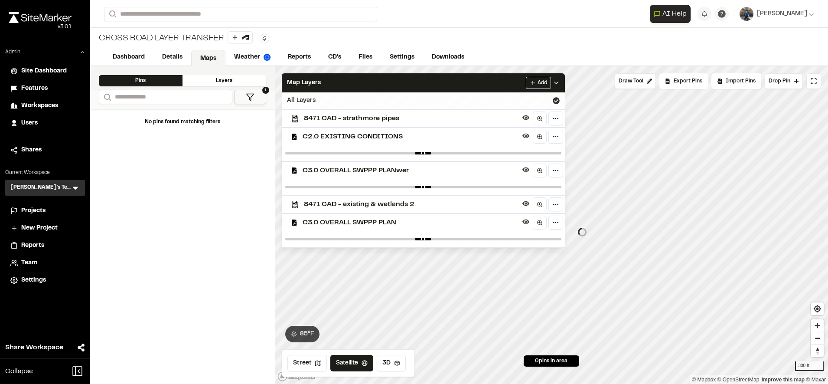
click at [512, 103] on div "All Layers" at bounding box center [423, 100] width 283 height 16
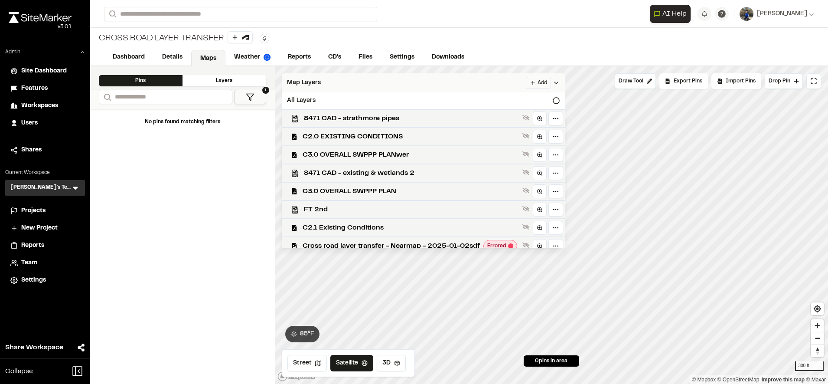
click at [506, 84] on div "Map Layers Add" at bounding box center [423, 82] width 283 height 19
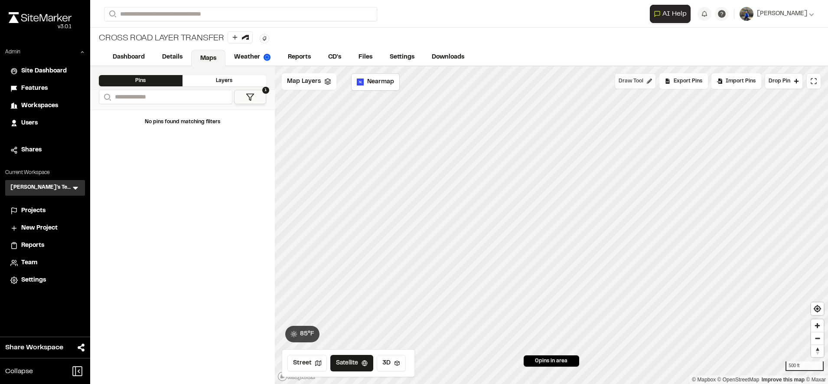
click at [637, 84] on span "Draw Tool" at bounding box center [631, 81] width 25 height 8
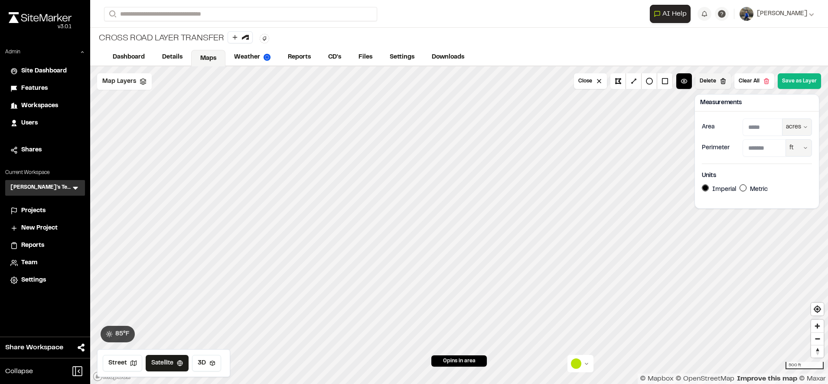
click at [730, 78] on button "Delete" at bounding box center [714, 81] width 36 height 16
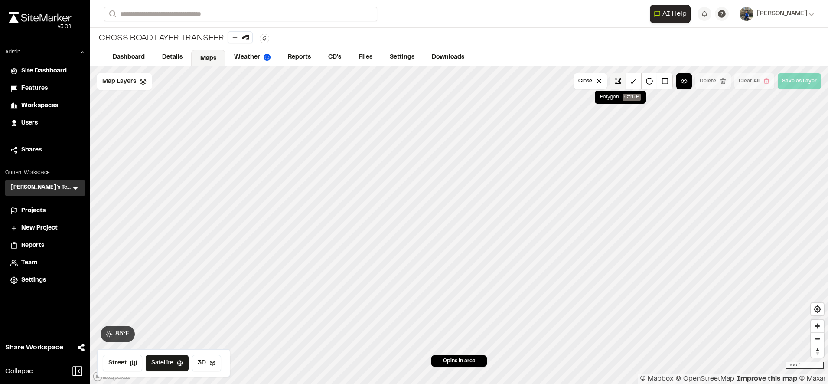
click at [621, 83] on button at bounding box center [619, 81] width 16 height 16
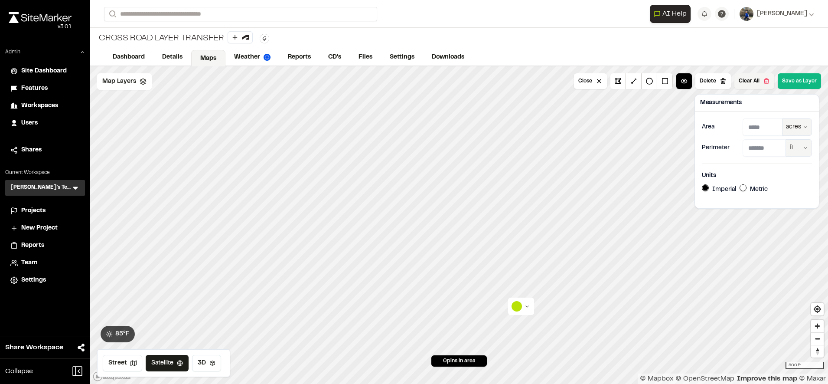
click at [754, 75] on button "Clear All" at bounding box center [755, 81] width 40 height 16
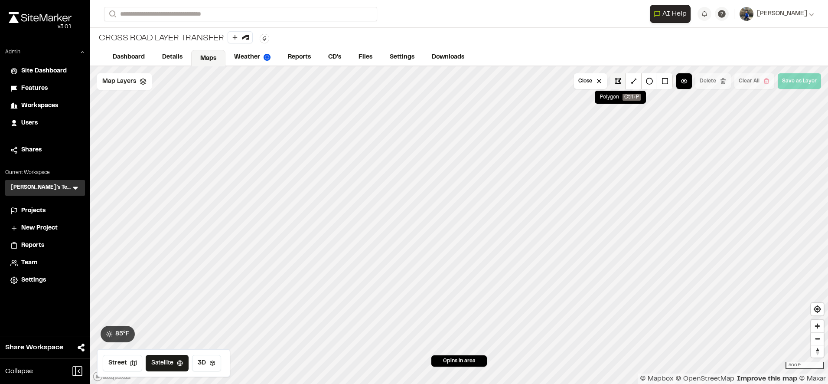
click at [624, 81] on button at bounding box center [619, 81] width 16 height 16
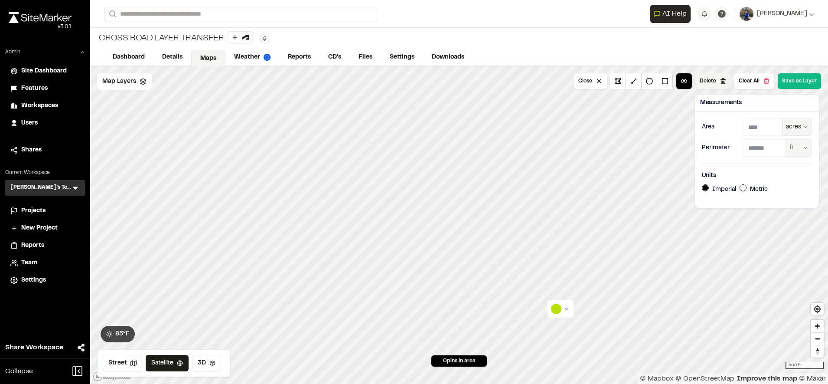
click at [720, 82] on button "Delete" at bounding box center [714, 81] width 36 height 16
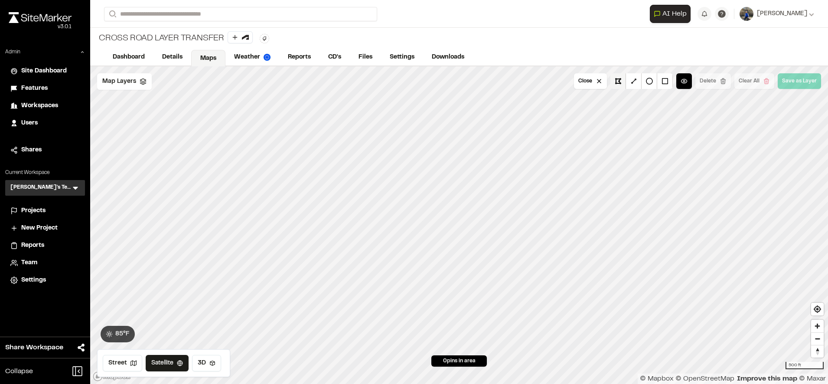
click at [624, 76] on button at bounding box center [619, 81] width 16 height 16
click at [626, 77] on button at bounding box center [619, 81] width 16 height 16
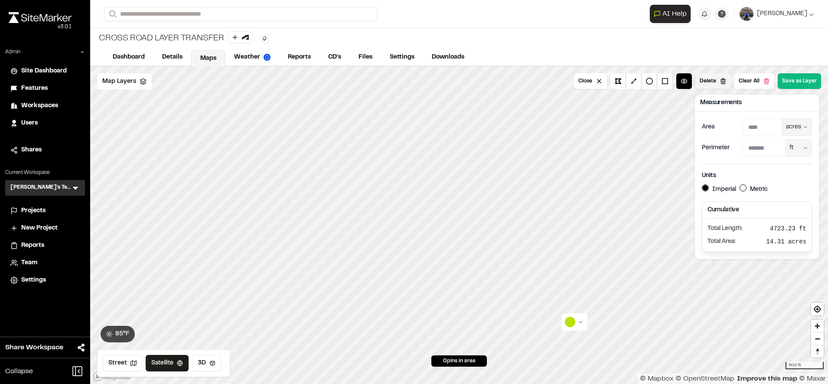
click at [714, 78] on button "Delete" at bounding box center [714, 81] width 36 height 16
click at [585, 86] on button "Close" at bounding box center [590, 81] width 33 height 16
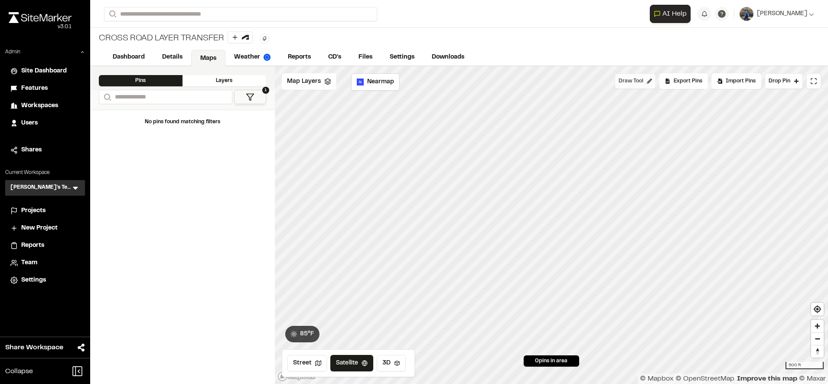
click at [642, 83] on span "Draw Tool" at bounding box center [631, 81] width 25 height 8
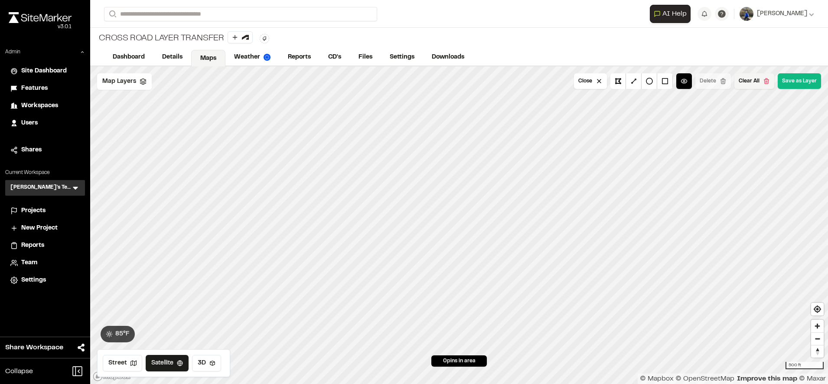
click at [747, 73] on button "Clear All" at bounding box center [755, 81] width 40 height 16
click at [622, 80] on button at bounding box center [619, 81] width 16 height 16
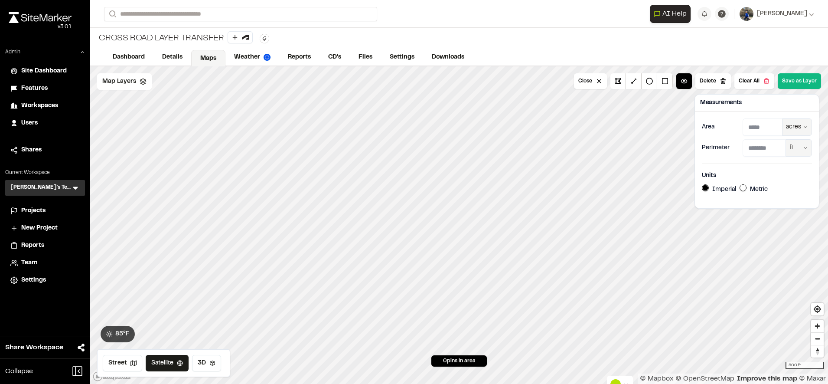
click at [745, 186] on button "Metric" at bounding box center [743, 187] width 7 height 7
type input "*********"
type input "*******"
click at [776, 157] on body "Close sidebar v 3.0.1 Admin Site Dashboard Features Workspaces Users Shares Cur…" at bounding box center [414, 192] width 828 height 384
type input "******"
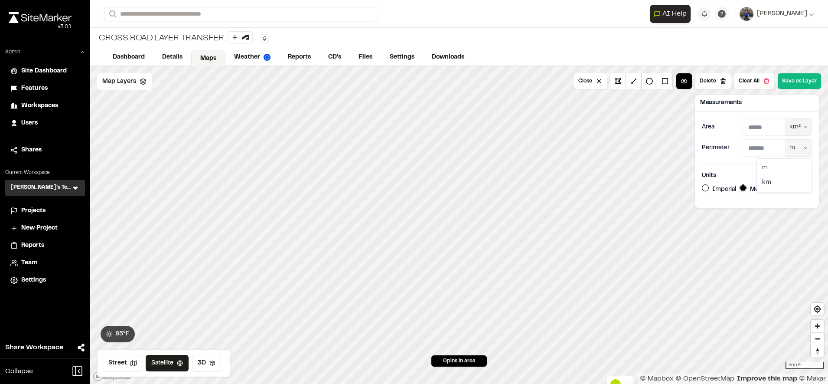
click at [803, 145] on html "Close sidebar v 3.0.1 Admin Site Dashboard Features Workspaces Users Shares Cur…" at bounding box center [414, 192] width 828 height 384
click at [774, 168] on div "m" at bounding box center [784, 167] width 51 height 15
click at [778, 181] on body "Close sidebar v 3.0.1 Admin Site Dashboard Features Workspaces Users Shares Cur…" at bounding box center [414, 192] width 828 height 384
type input "****"
click at [705, 190] on button "Imperial" at bounding box center [705, 187] width 7 height 7
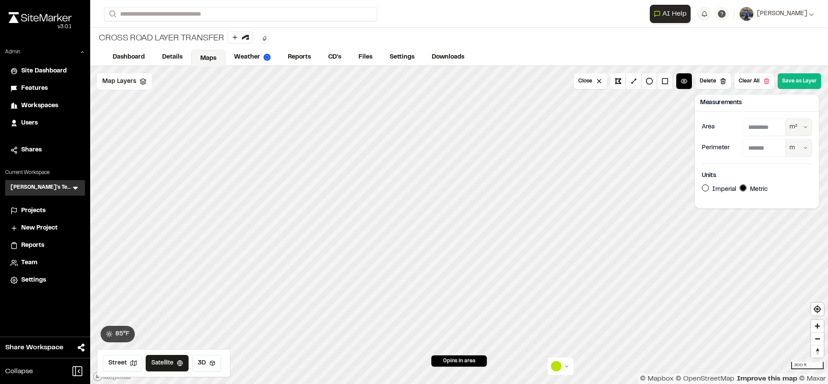
type input "*****"
type input "********"
click at [718, 76] on button "Delete" at bounding box center [714, 81] width 36 height 16
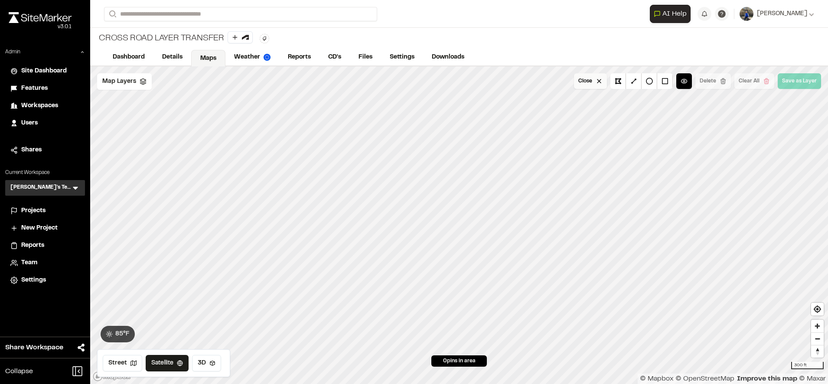
click at [590, 77] on button "Close" at bounding box center [590, 81] width 33 height 16
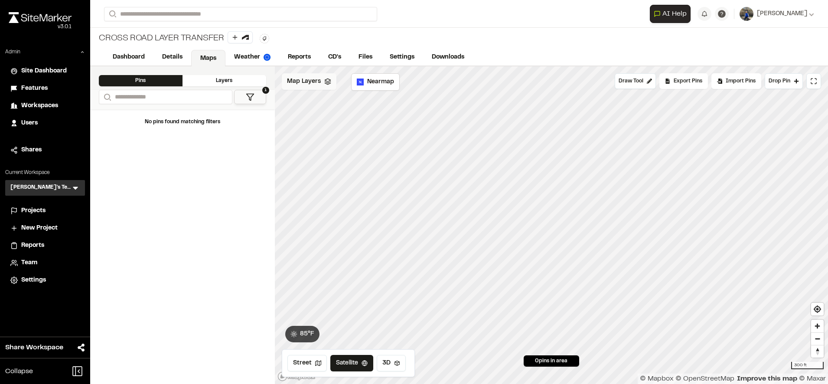
click at [309, 82] on span "Map Layers" at bounding box center [304, 82] width 34 height 10
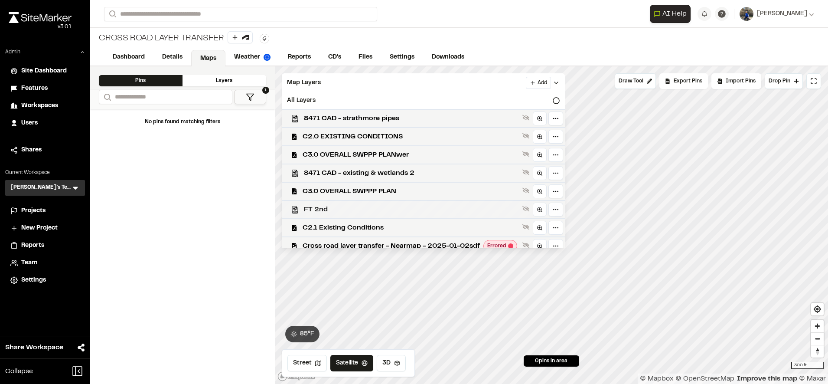
scroll to position [119, 0]
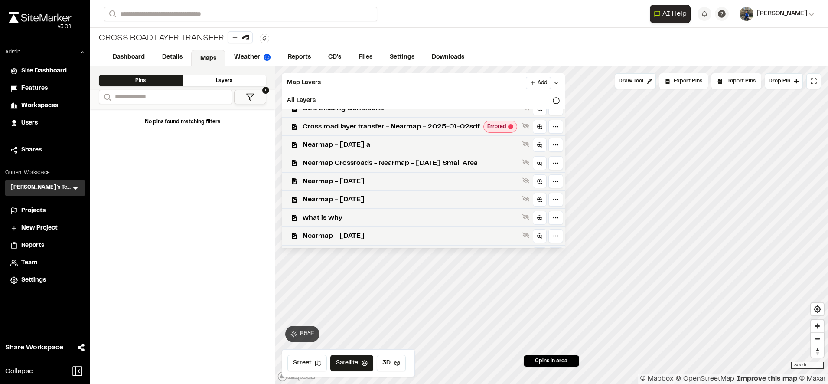
click at [793, 14] on span "[PERSON_NAME]" at bounding box center [782, 14] width 50 height 10
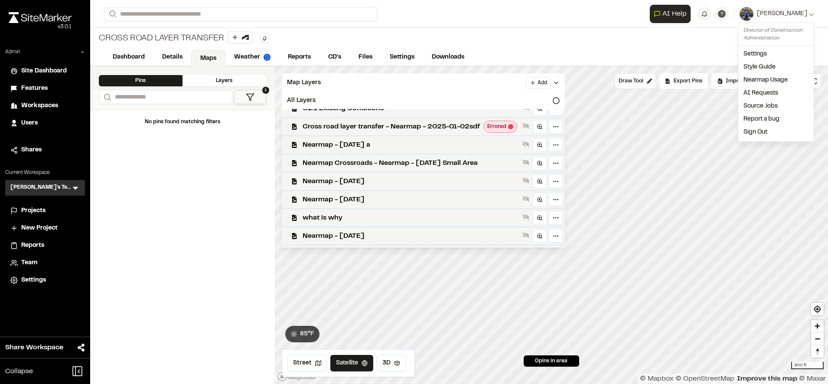
click at [767, 78] on link "Nearmap Usage" at bounding box center [776, 80] width 75 height 13
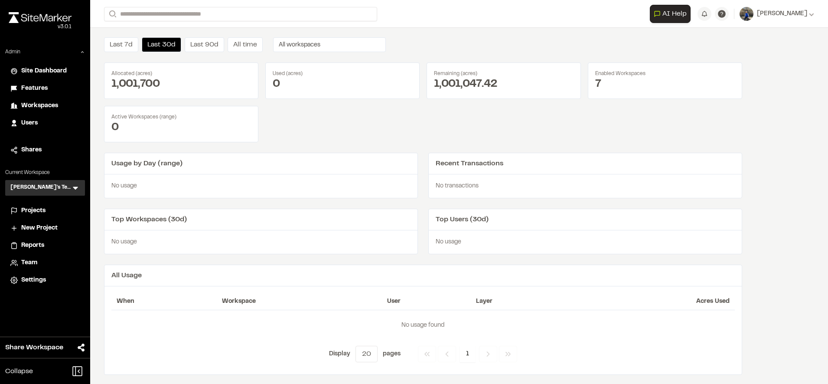
scroll to position [28, 0]
click at [33, 279] on span "Settings" at bounding box center [33, 280] width 25 height 10
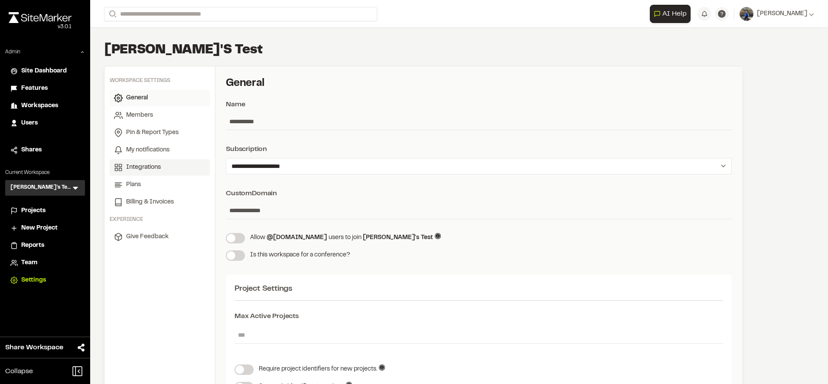
click at [160, 166] on span "Integrations" at bounding box center [143, 168] width 35 height 10
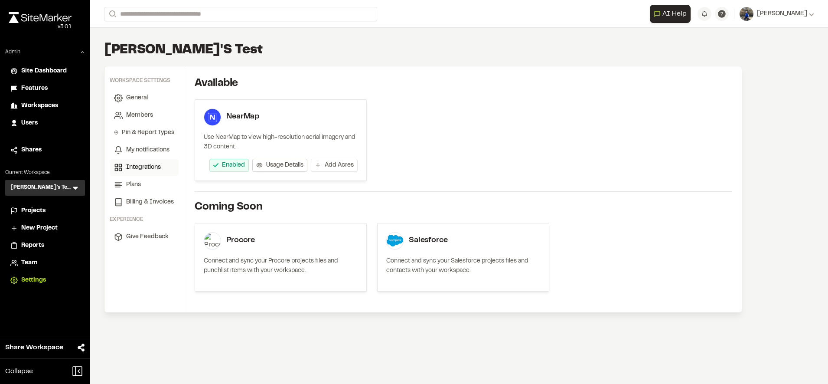
click at [282, 166] on span "Usage Details" at bounding box center [284, 165] width 37 height 9
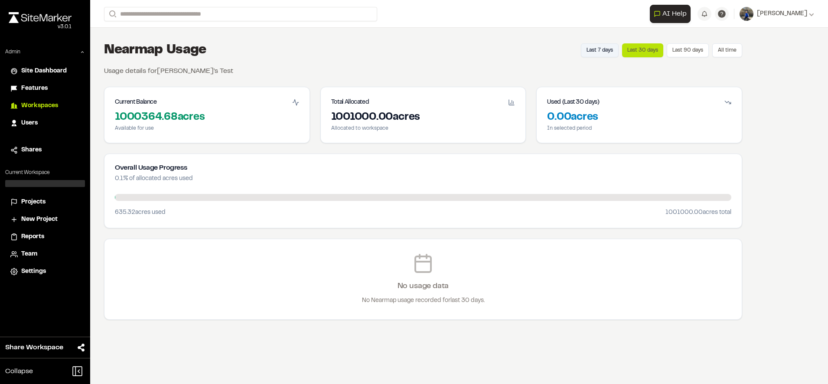
click at [605, 53] on button "Last 7 days" at bounding box center [600, 50] width 38 height 14
click at [54, 204] on div "Projects" at bounding box center [50, 202] width 59 height 10
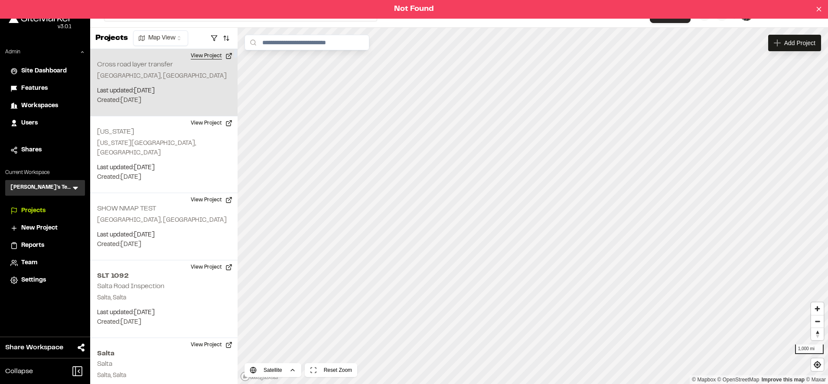
click at [209, 62] on button "View Project" at bounding box center [212, 56] width 52 height 14
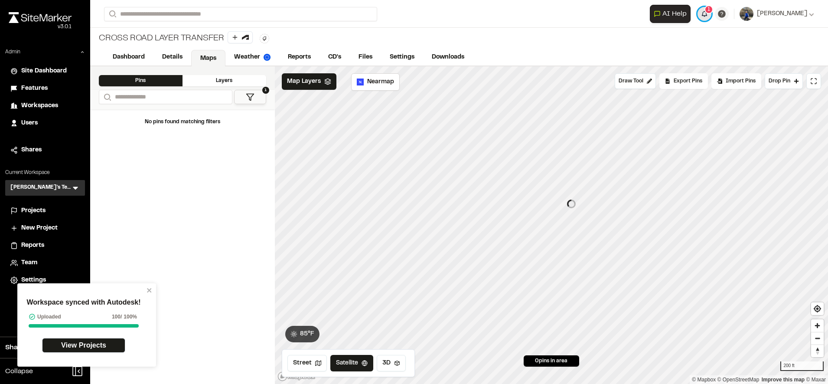
click at [710, 11] on span "1" at bounding box center [709, 10] width 3 height 8
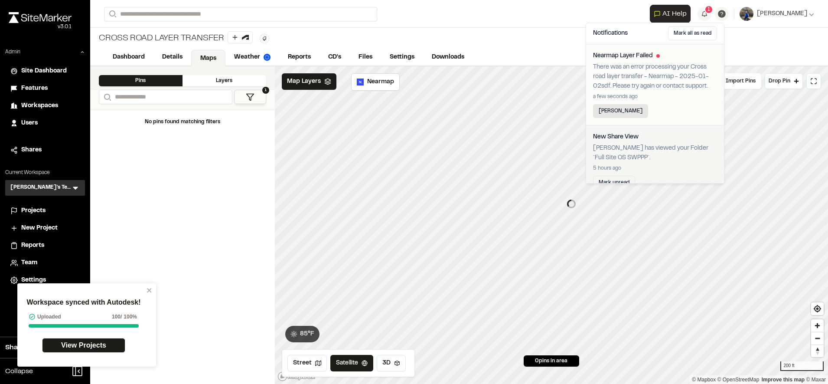
click at [618, 114] on button "[PERSON_NAME]" at bounding box center [620, 111] width 55 height 14
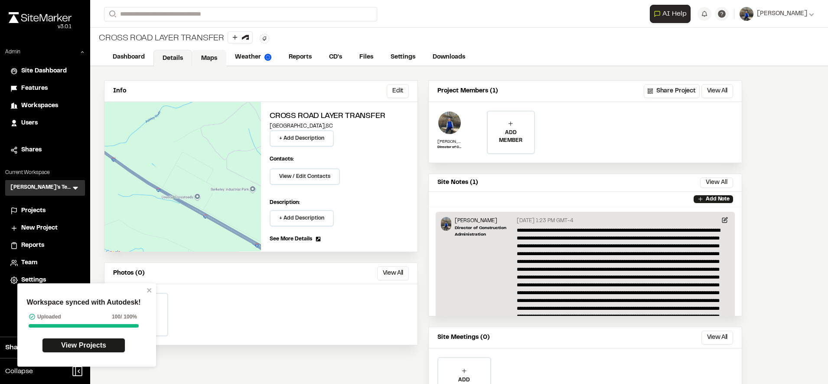
click at [210, 57] on link "Maps" at bounding box center [209, 58] width 34 height 16
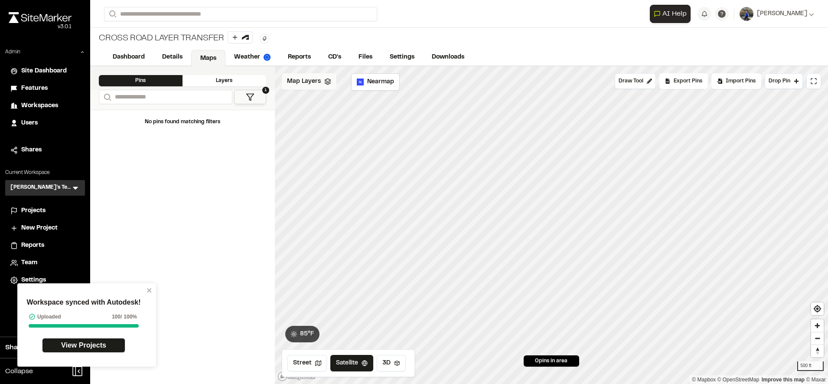
click at [317, 84] on span "Map Layers" at bounding box center [304, 82] width 34 height 10
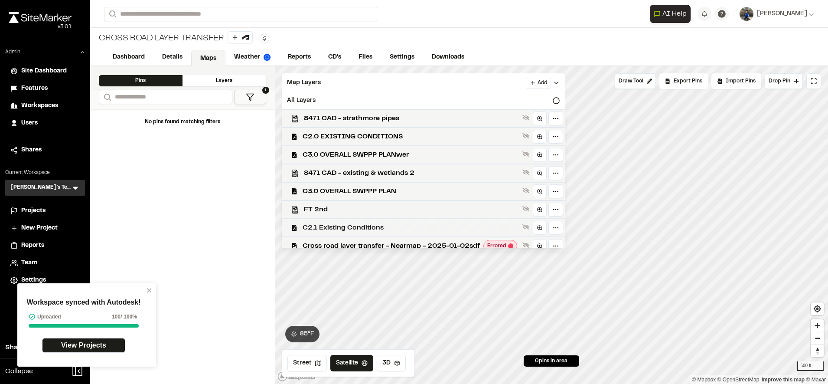
scroll to position [134, 0]
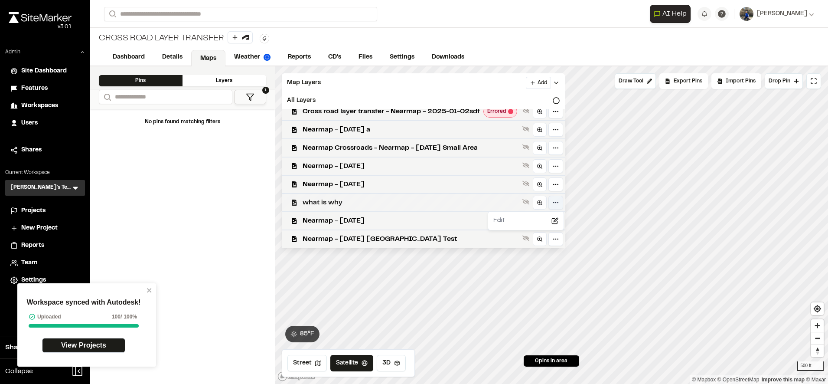
click at [559, 203] on html "Workspace synced with Autodesk! Uploaded 100 / 100% View Projects Close sidebar…" at bounding box center [414, 192] width 828 height 384
click at [498, 199] on html "Workspace synced with Autodesk! Uploaded 100 / 100% View Projects Close sidebar…" at bounding box center [414, 192] width 828 height 384
click at [148, 292] on icon "close" at bounding box center [149, 290] width 4 height 4
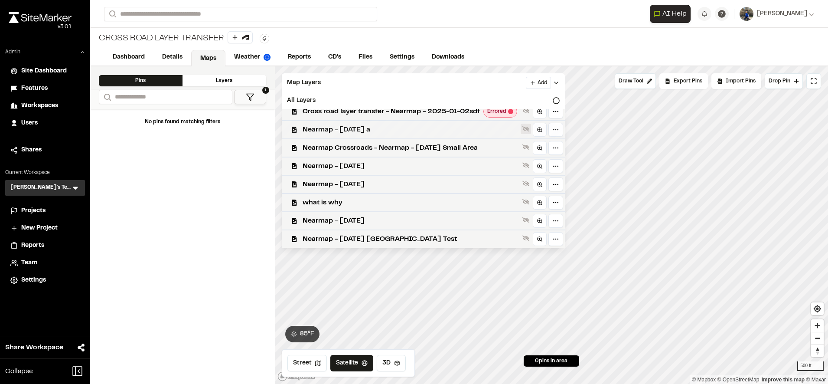
scroll to position [67, 0]
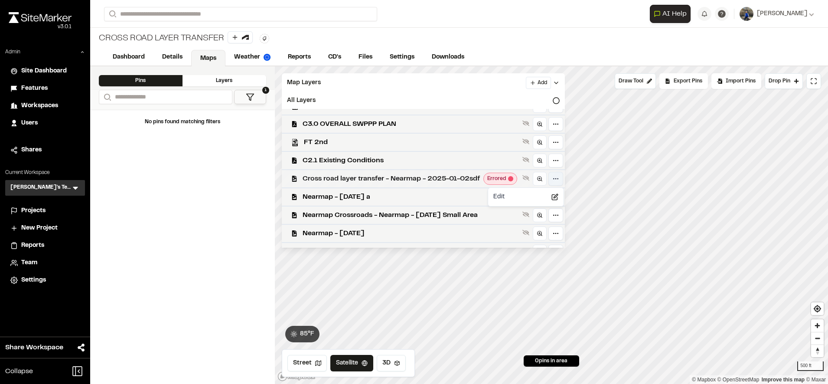
click at [556, 178] on html "Close sidebar v 3.0.1 Admin Site Dashboard Features Workspaces Users Shares Cur…" at bounding box center [414, 192] width 828 height 384
click at [530, 198] on div "Edit" at bounding box center [526, 197] width 72 height 15
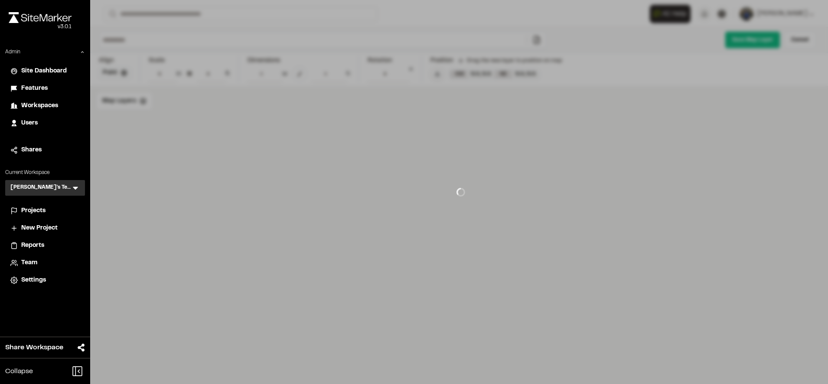
type input "**********"
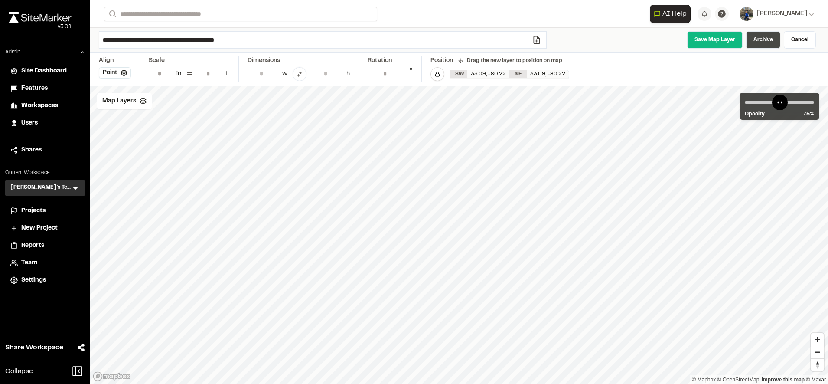
click at [754, 36] on link "Archive" at bounding box center [763, 39] width 34 height 17
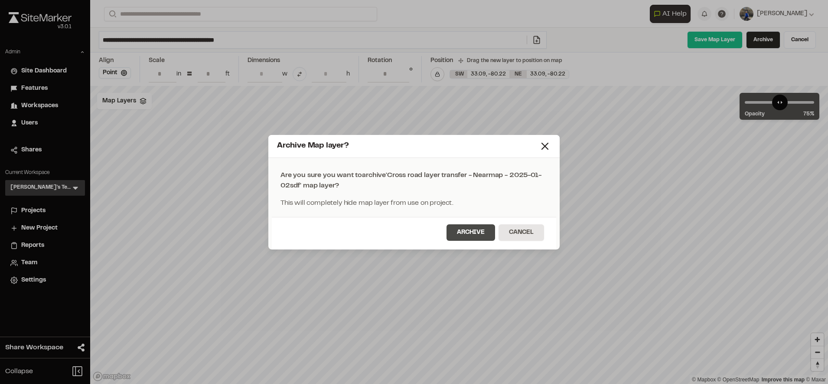
click at [463, 229] on button "Archive" at bounding box center [471, 232] width 49 height 16
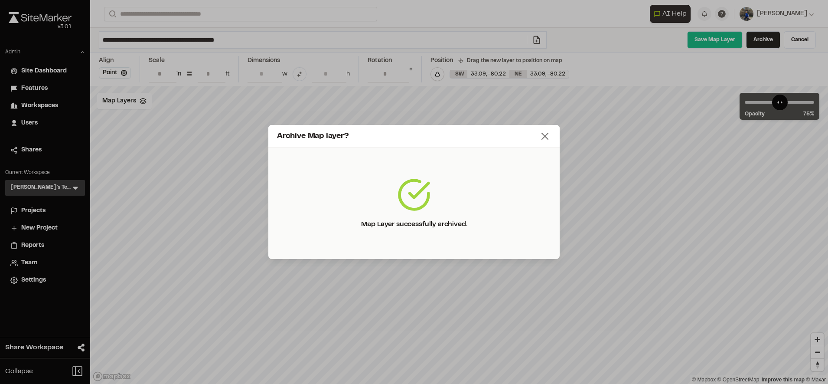
click at [548, 139] on line at bounding box center [545, 136] width 6 height 6
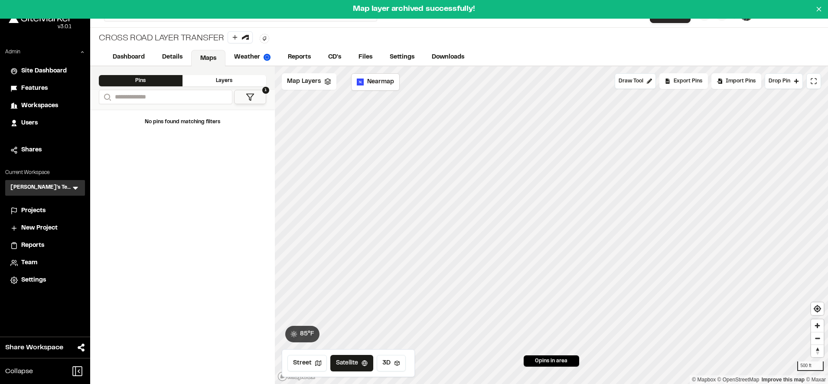
click at [220, 81] on div "Layers" at bounding box center [225, 80] width 84 height 11
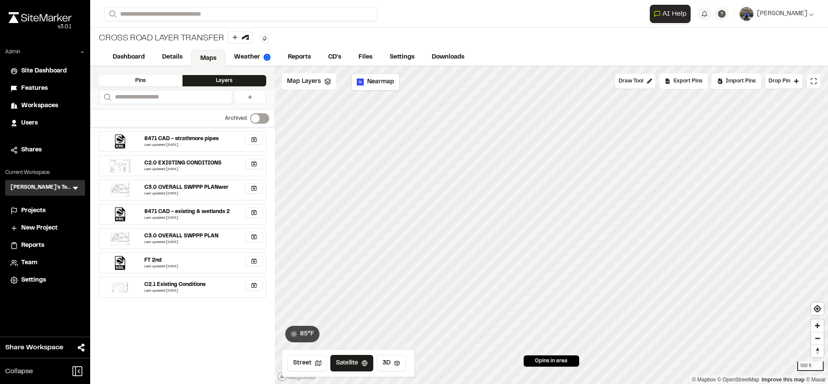
click at [149, 85] on div "Pins" at bounding box center [141, 80] width 84 height 11
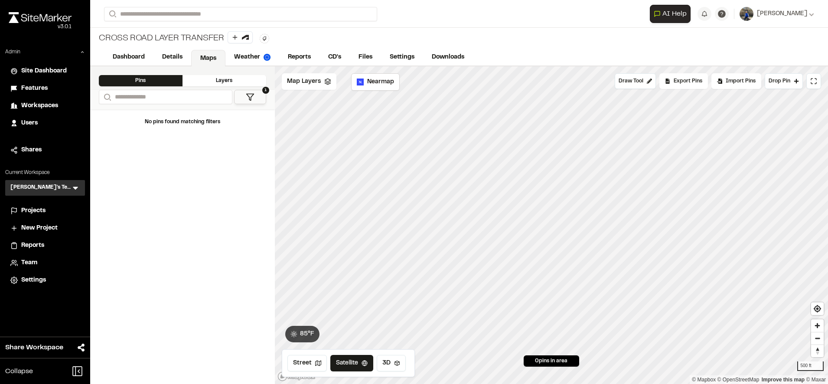
click at [210, 60] on link "Maps" at bounding box center [208, 58] width 34 height 16
click at [386, 84] on span "Nearmap" at bounding box center [380, 82] width 27 height 10
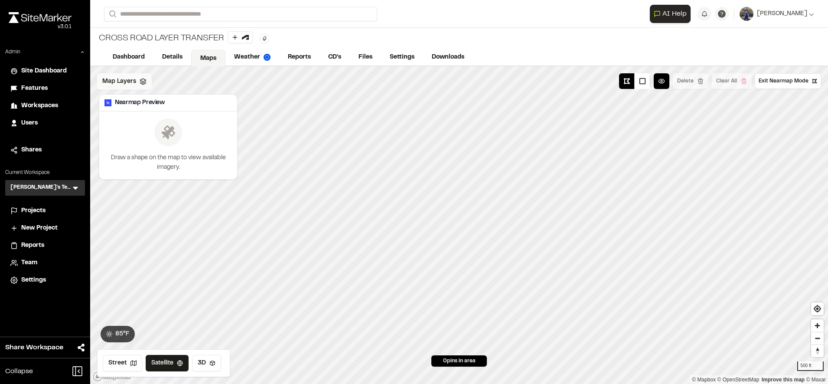
click at [124, 84] on span "Map Layers" at bounding box center [119, 82] width 34 height 10
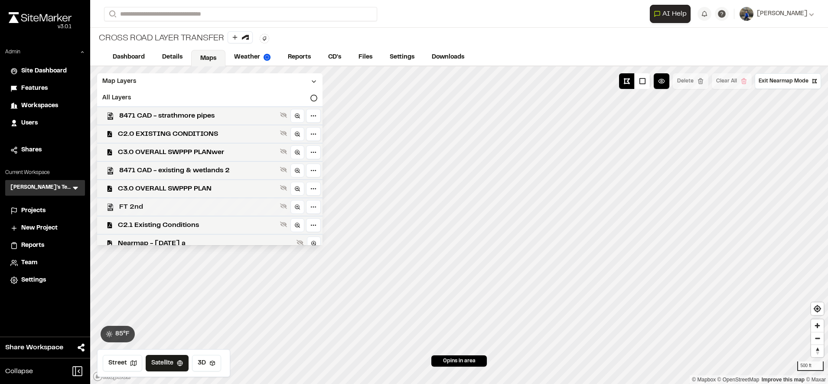
scroll to position [116, 0]
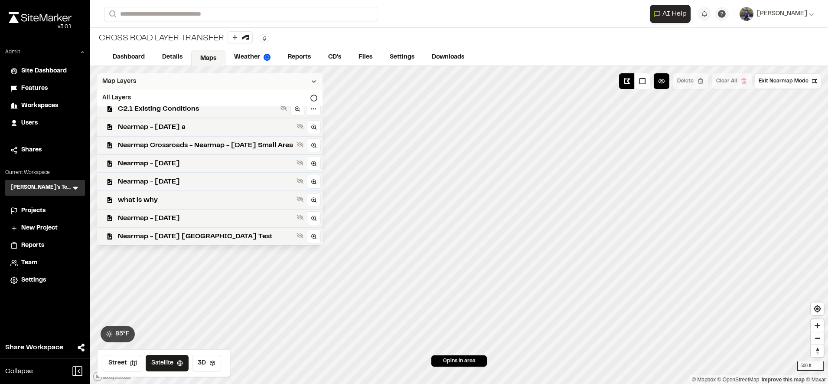
click at [286, 81] on div "Map Layers" at bounding box center [210, 81] width 226 height 16
